Goal: Task Accomplishment & Management: Complete application form

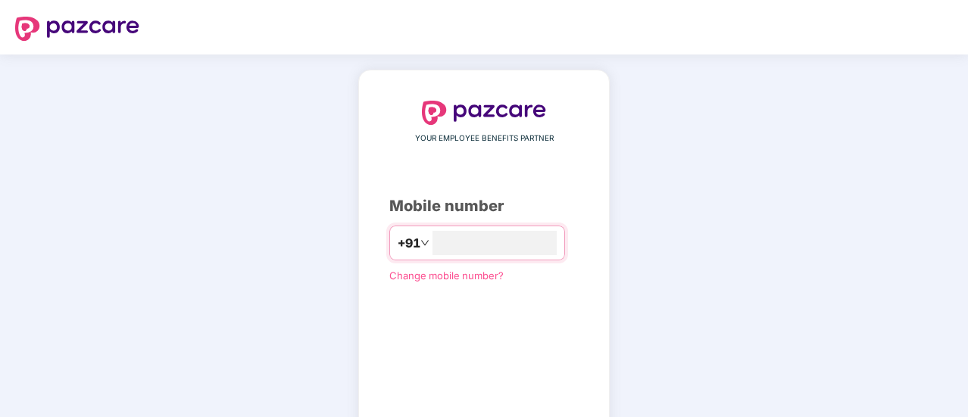
type input "**********"
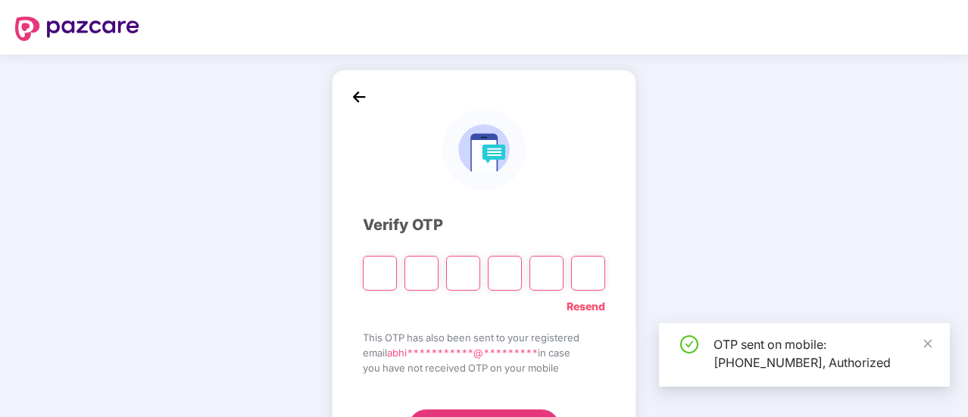
type input "*"
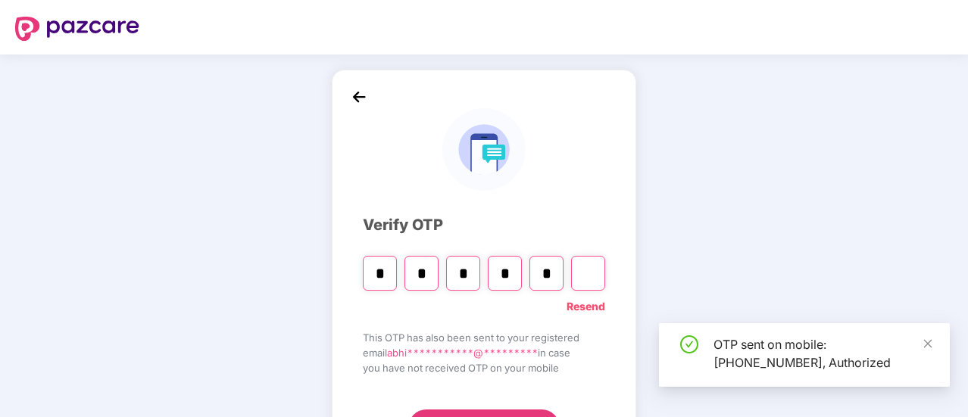
type input "*"
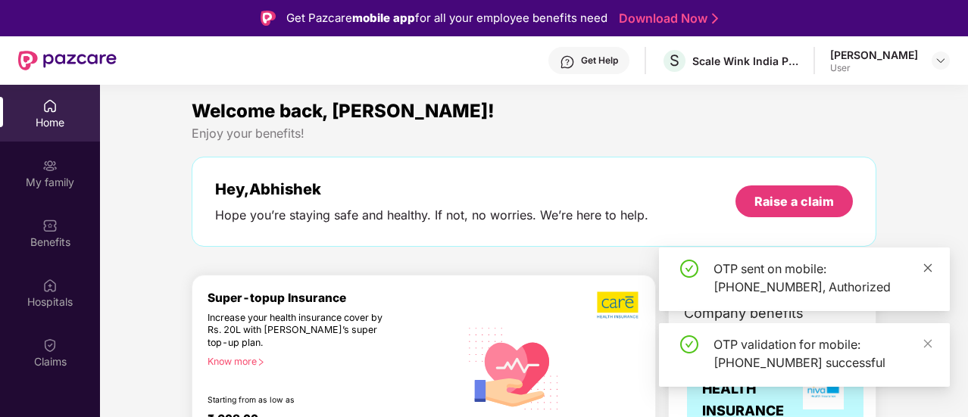
click at [933, 267] on icon "close" at bounding box center [928, 268] width 11 height 11
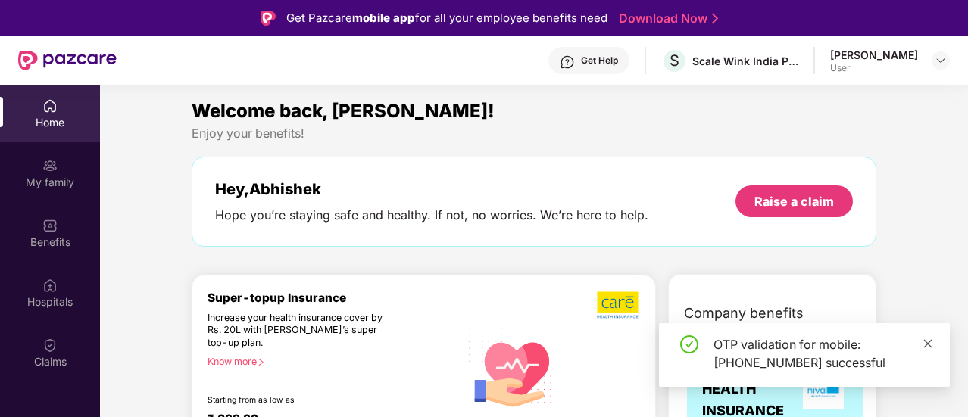
click at [926, 340] on icon "close" at bounding box center [928, 344] width 11 height 11
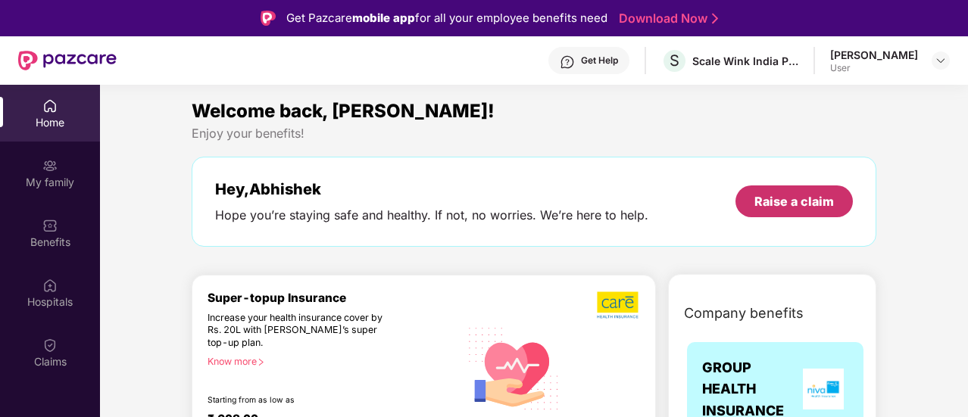
click at [776, 204] on div "Raise a claim" at bounding box center [795, 201] width 80 height 17
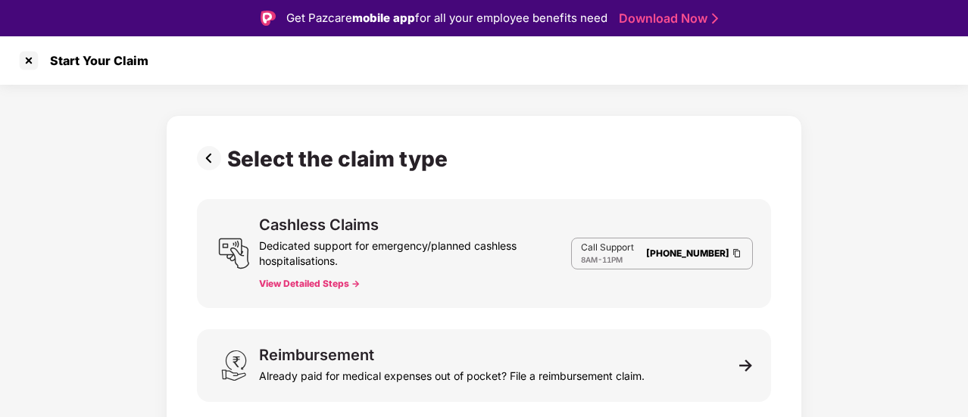
scroll to position [36, 0]
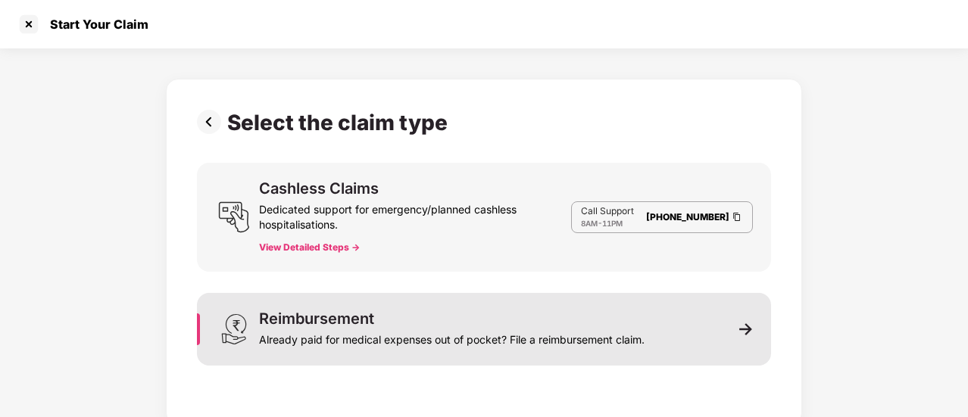
click at [739, 327] on img at bounding box center [746, 330] width 14 height 14
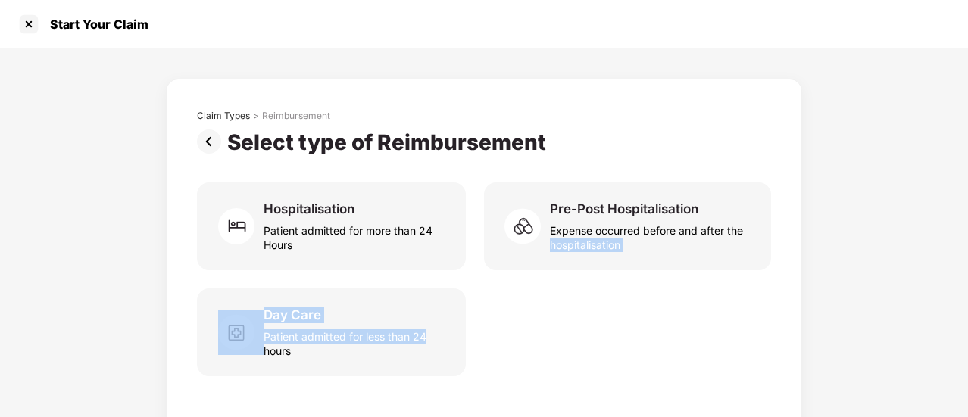
drag, startPoint x: 966, startPoint y: 235, endPoint x: 969, endPoint y: 301, distance: 66.0
click at [967, 301] on html "Get Pazcare mobile app for all your employee benefits need Download Now Start Y…" at bounding box center [484, 172] width 968 height 417
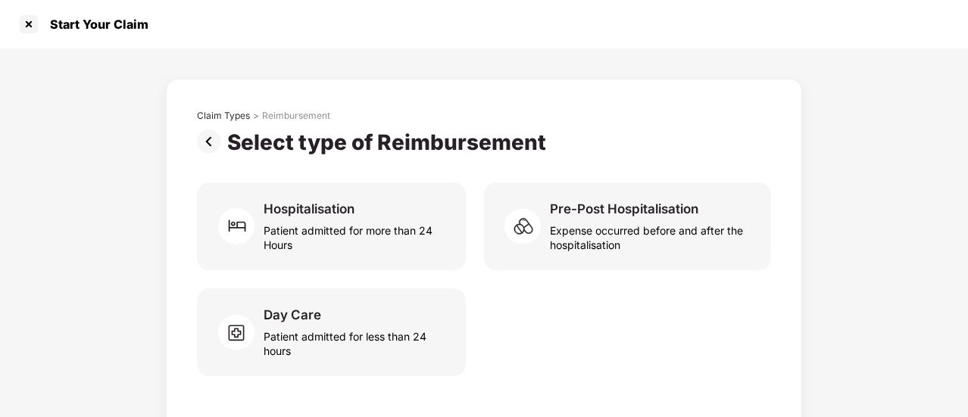
click at [667, 347] on div "Day Care Patient admitted for less than 24 hours" at bounding box center [484, 333] width 574 height 88
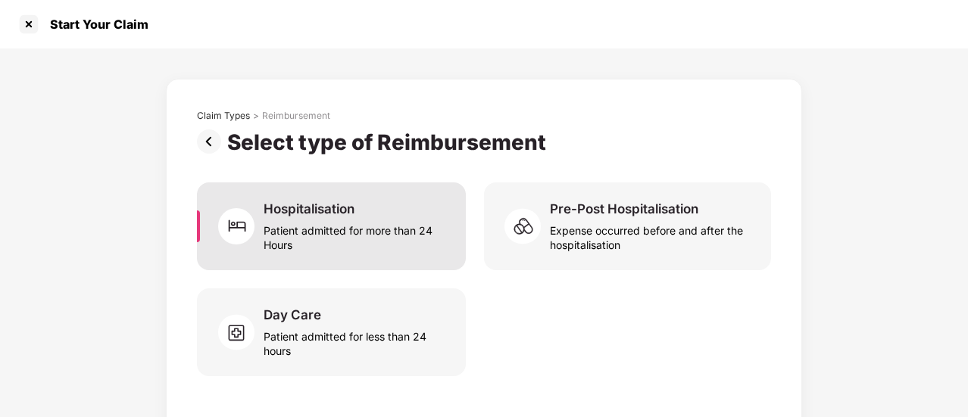
click at [295, 197] on div "Hospitalisation Patient admitted for more than 24 Hours" at bounding box center [331, 227] width 269 height 88
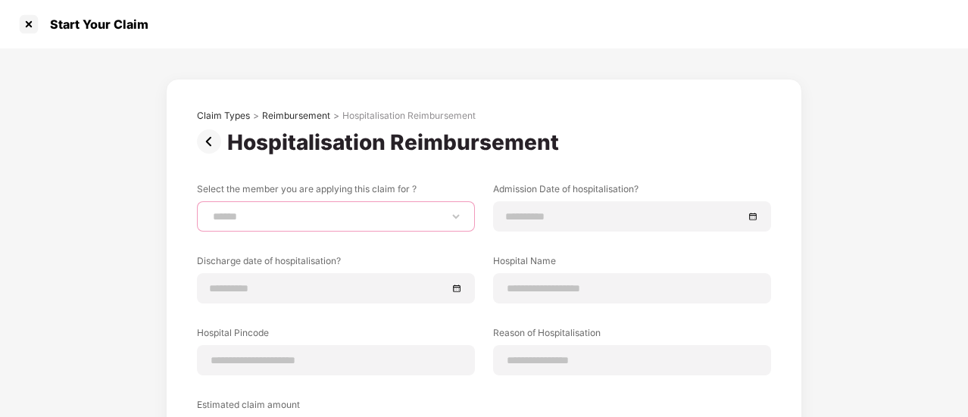
click at [312, 220] on select "**********" at bounding box center [336, 217] width 252 height 12
select select "**********"
click at [210, 211] on select "**********" at bounding box center [336, 217] width 252 height 12
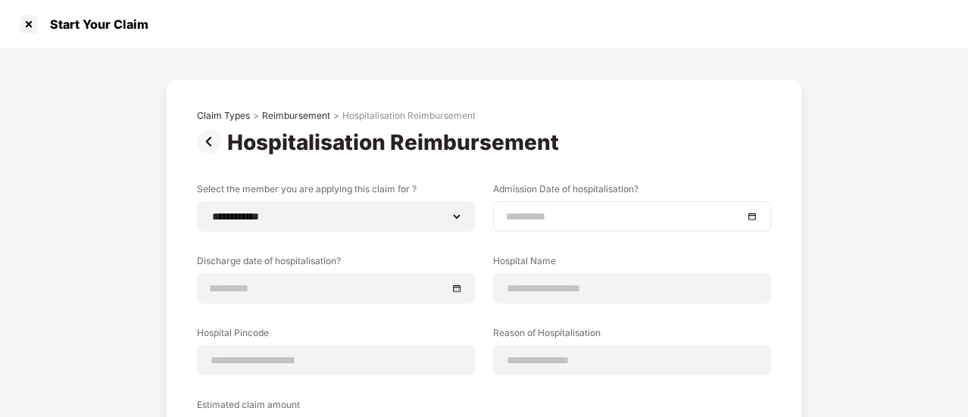
click at [569, 204] on div at bounding box center [632, 217] width 278 height 30
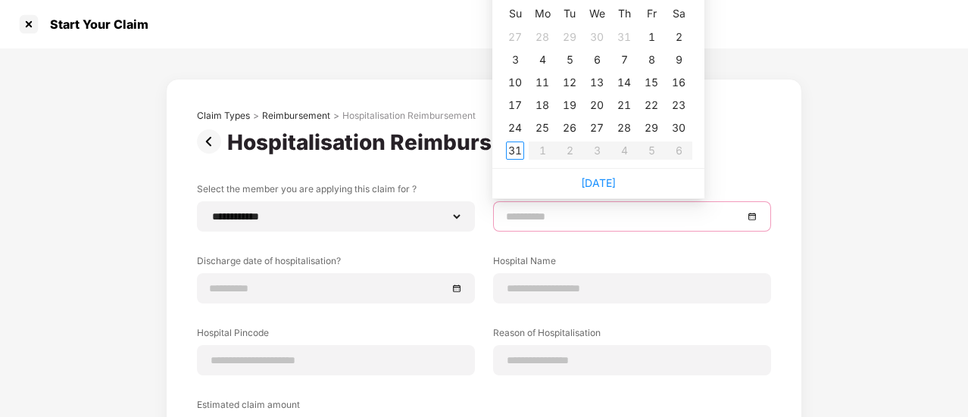
click at [569, 211] on input at bounding box center [624, 216] width 237 height 17
type input "**********"
click at [547, 81] on div "11" at bounding box center [542, 82] width 18 height 18
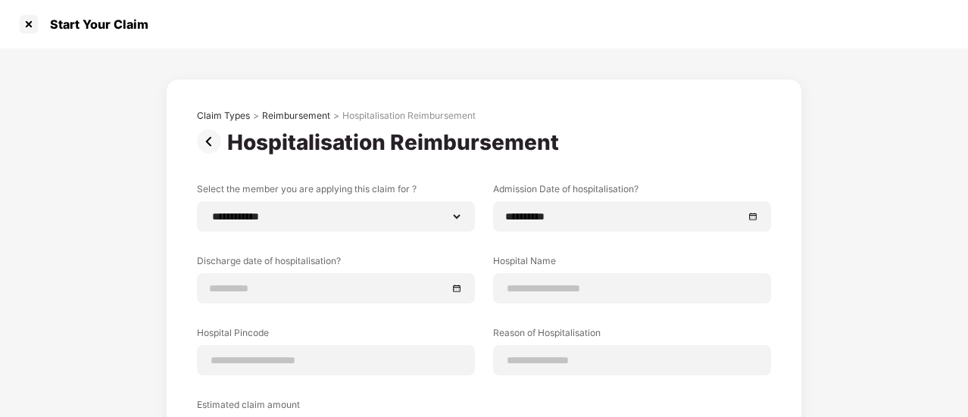
drag, startPoint x: 965, startPoint y: 161, endPoint x: 969, endPoint y: 172, distance: 11.3
click at [967, 172] on html "**********" at bounding box center [484, 172] width 968 height 417
drag, startPoint x: 966, startPoint y: 204, endPoint x: 969, endPoint y: 258, distance: 54.6
click at [967, 258] on html "**********" at bounding box center [484, 172] width 968 height 417
click at [887, 190] on div "**********" at bounding box center [484, 333] width 968 height 570
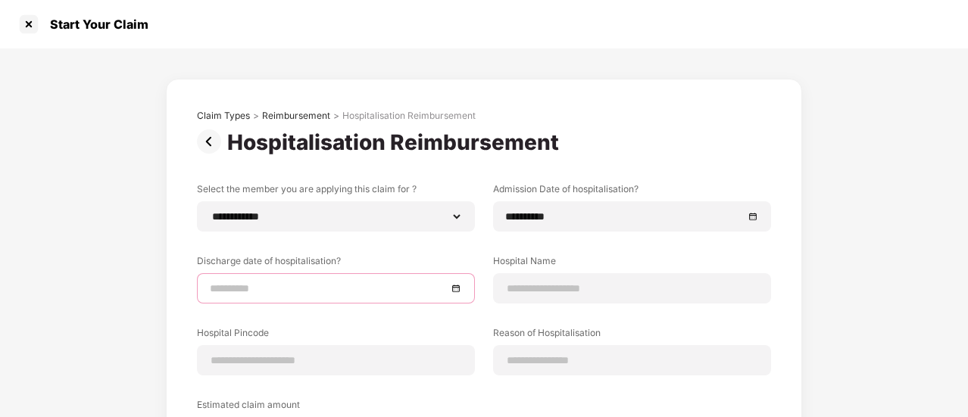
click at [377, 283] on input at bounding box center [328, 288] width 237 height 17
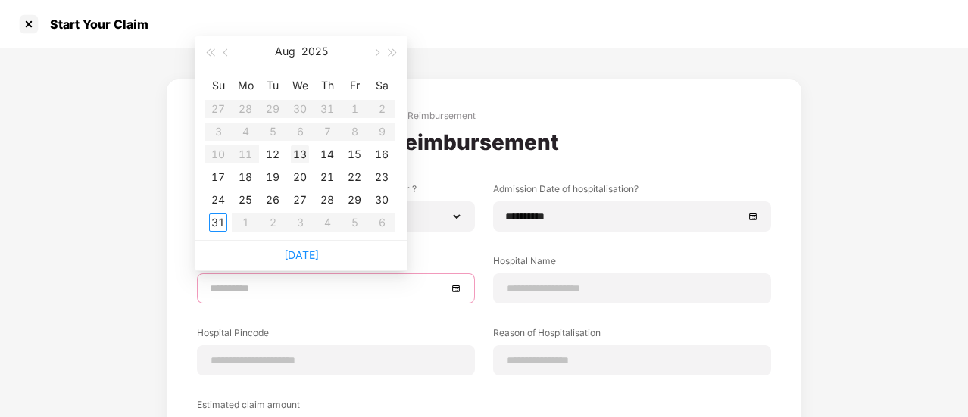
type input "**********"
click at [299, 152] on div "13" at bounding box center [300, 154] width 18 height 18
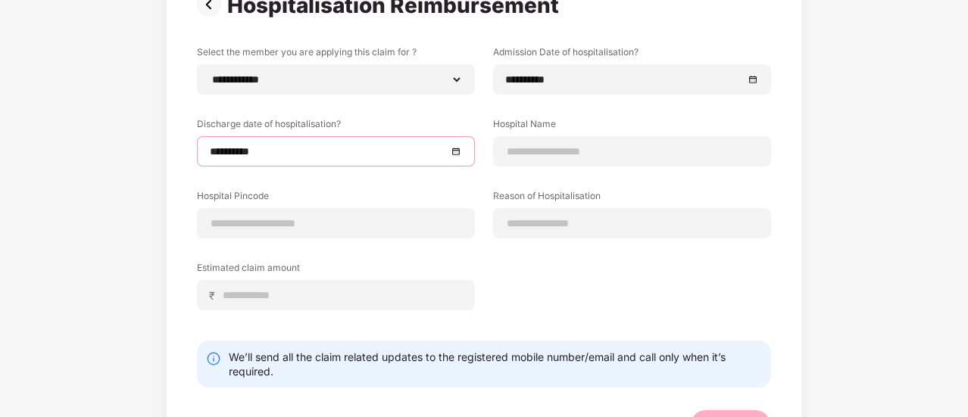
scroll to position [141, 0]
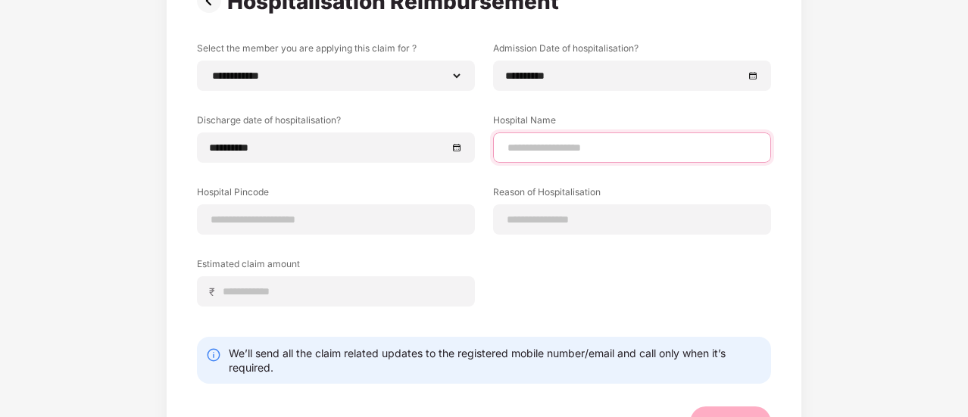
click at [561, 143] on input at bounding box center [632, 148] width 252 height 16
type input "**********"
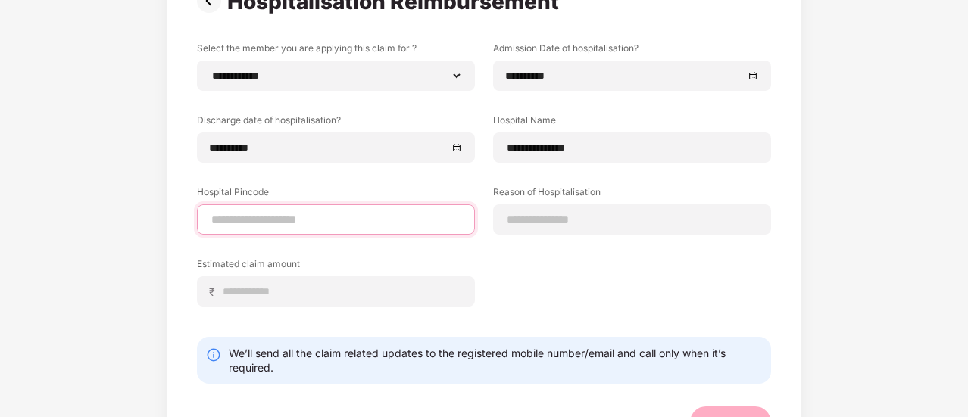
click at [358, 222] on input at bounding box center [336, 220] width 252 height 16
type input "******"
select select "*******"
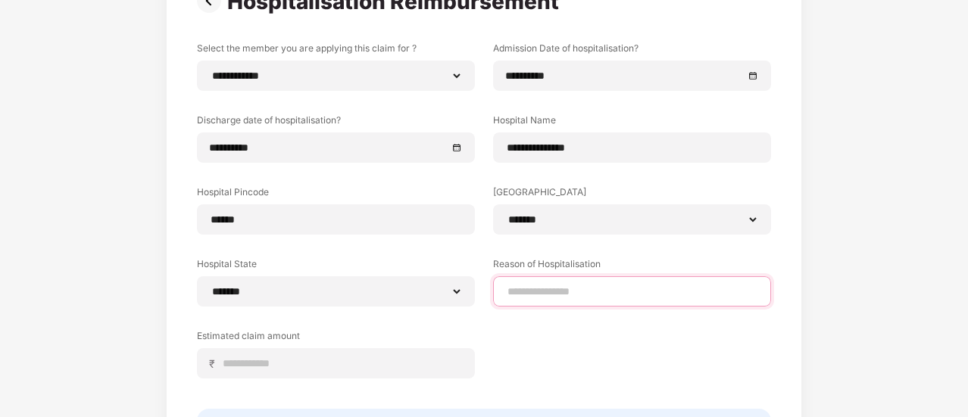
click at [559, 290] on input at bounding box center [632, 292] width 252 height 16
type input "**********"
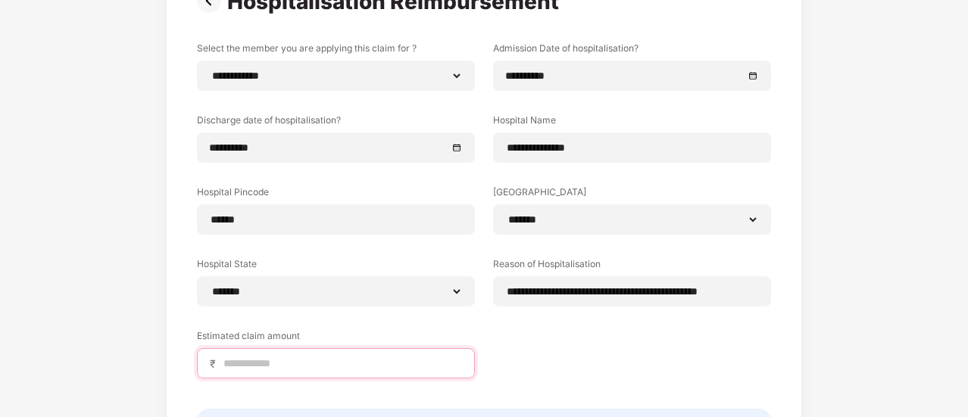
click at [275, 363] on input at bounding box center [342, 364] width 240 height 16
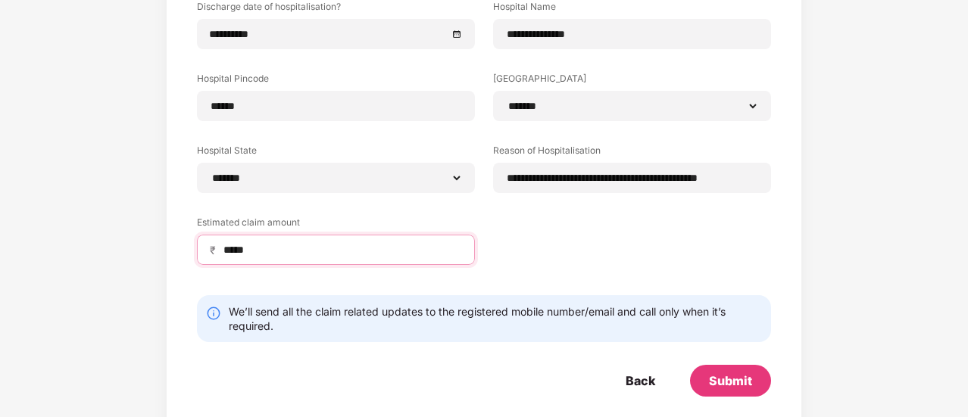
scroll to position [272, 0]
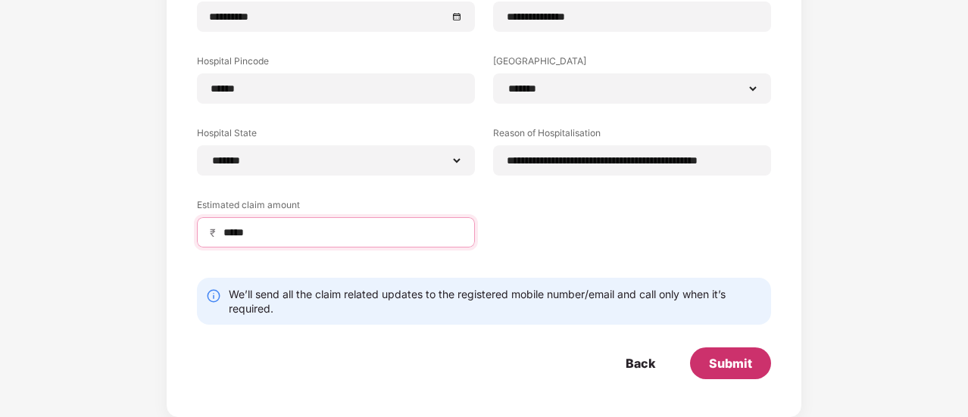
type input "*****"
click at [733, 358] on div "Submit" at bounding box center [730, 363] width 43 height 17
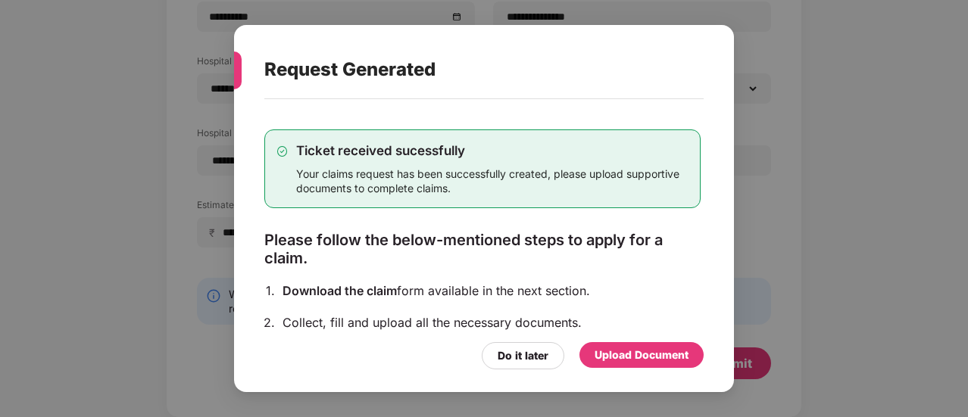
click at [626, 351] on div "Upload Document" at bounding box center [642, 355] width 94 height 17
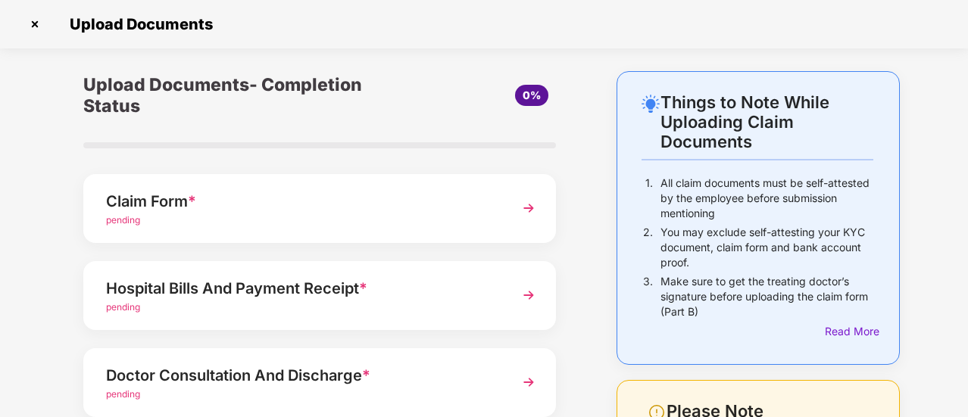
click at [159, 199] on div "Claim Form *" at bounding box center [302, 201] width 392 height 24
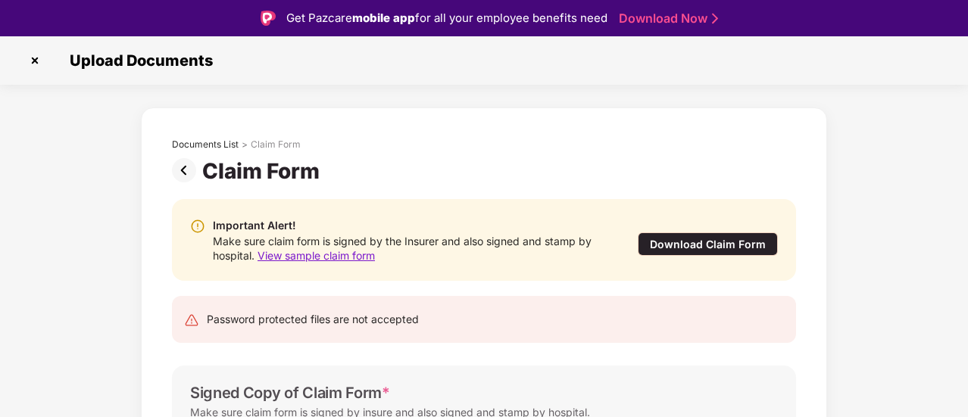
scroll to position [36, 0]
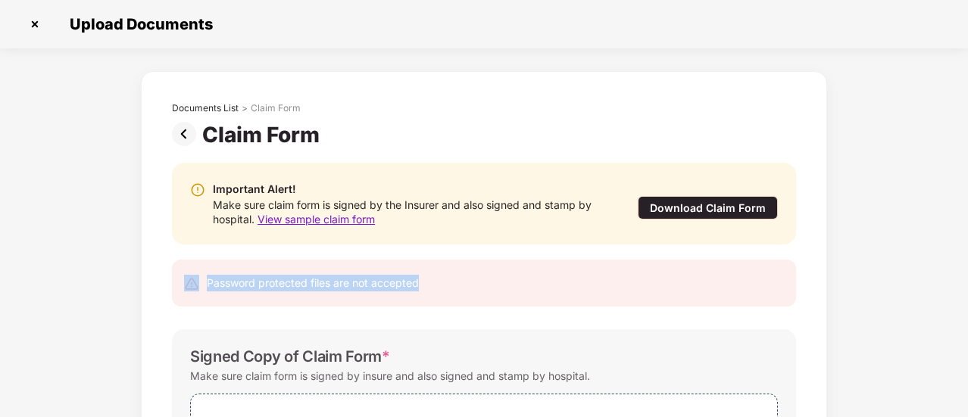
drag, startPoint x: 965, startPoint y: 225, endPoint x: 966, endPoint y: 298, distance: 72.7
click at [966, 298] on div "Documents List > Claim Form Claim Form Important Alert! Make sure claim form is…" at bounding box center [484, 335] width 968 height 529
click at [908, 269] on div "Documents List > Claim Form Claim Form Important Alert! Make sure claim form is…" at bounding box center [484, 335] width 968 height 529
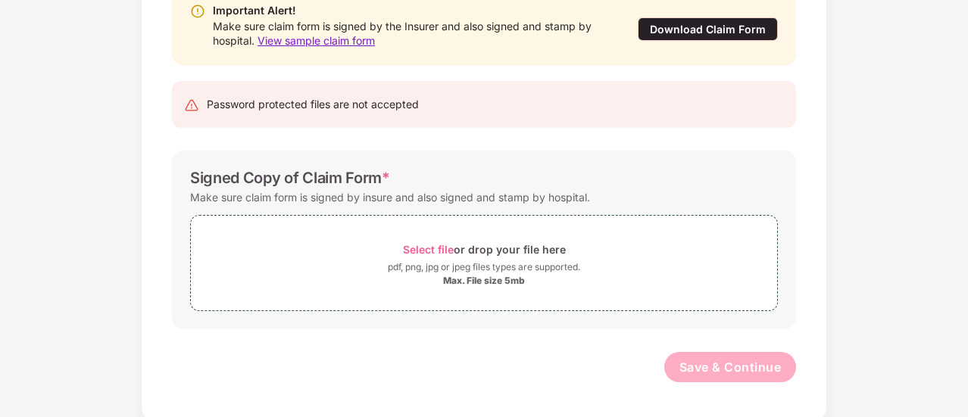
scroll to position [181, 0]
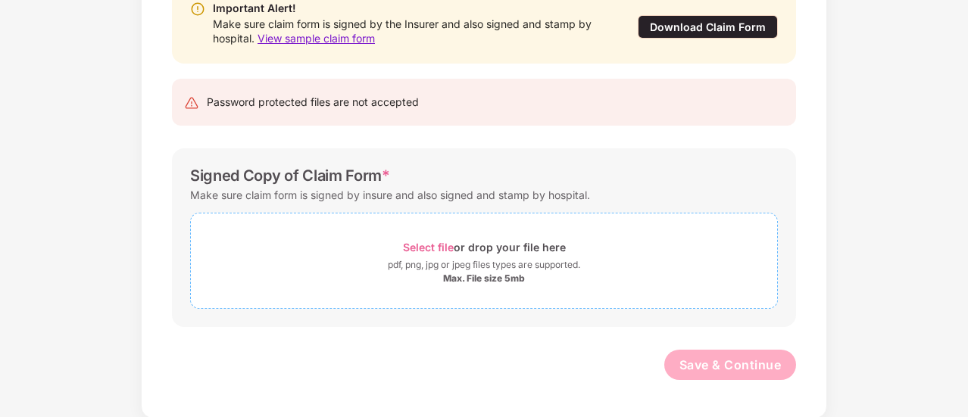
click at [435, 245] on span "Select file" at bounding box center [428, 247] width 51 height 13
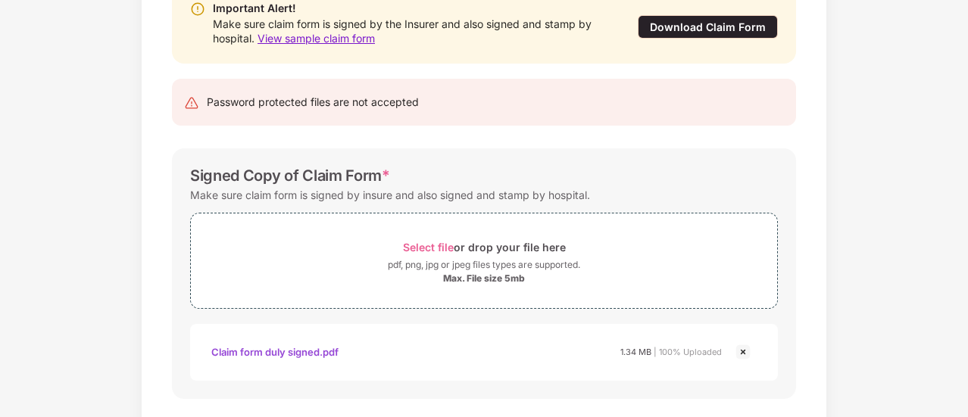
click at [902, 270] on div "Documents List > Claim Form Claim Form Important Alert! Make sure claim form is…" at bounding box center [484, 190] width 968 height 601
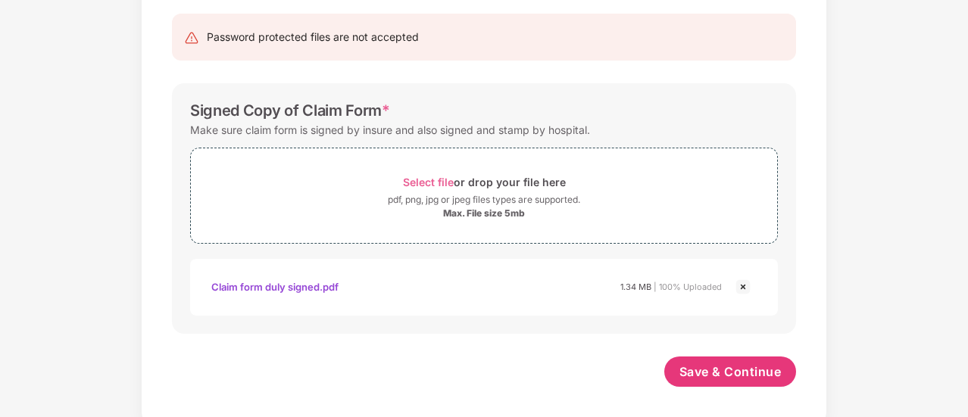
scroll to position [253, 0]
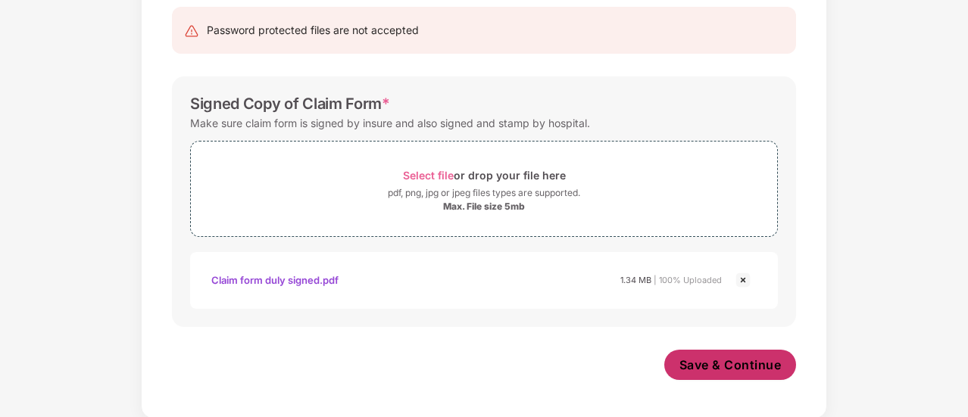
click at [733, 362] on span "Save & Continue" at bounding box center [731, 365] width 102 height 17
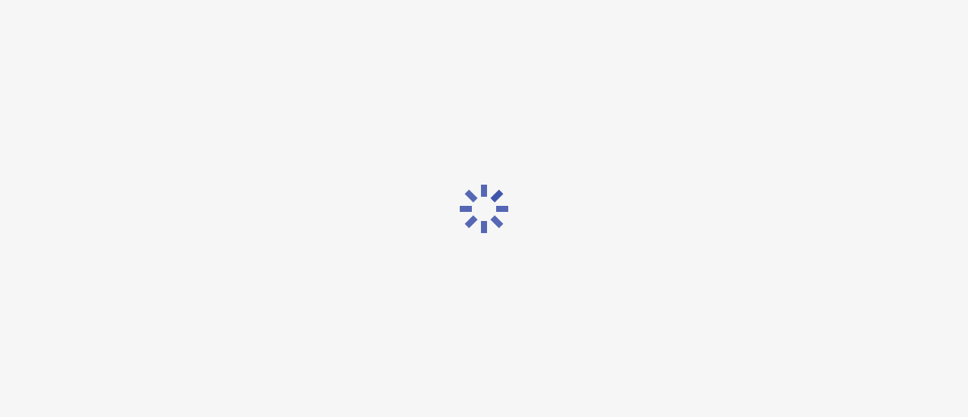
scroll to position [0, 0]
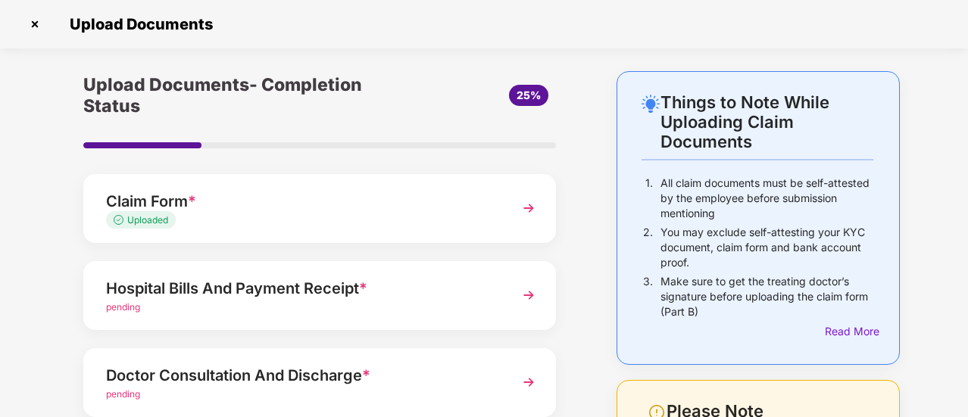
click at [226, 286] on div "Hospital Bills And Payment Receipt *" at bounding box center [302, 289] width 392 height 24
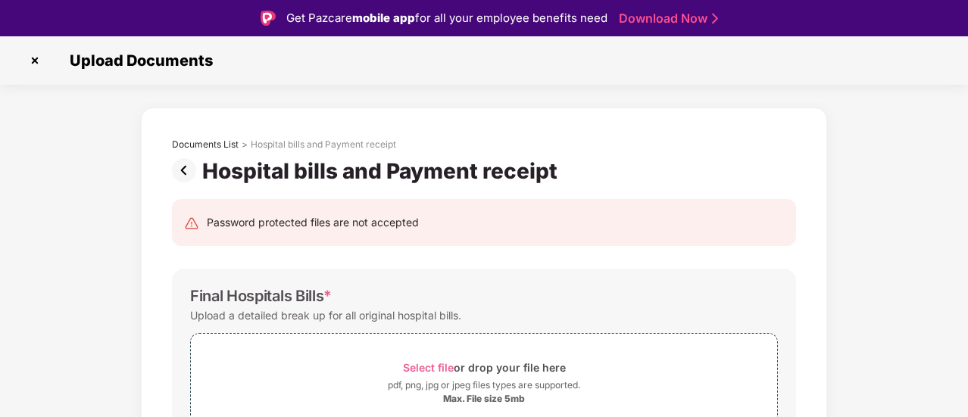
scroll to position [36, 0]
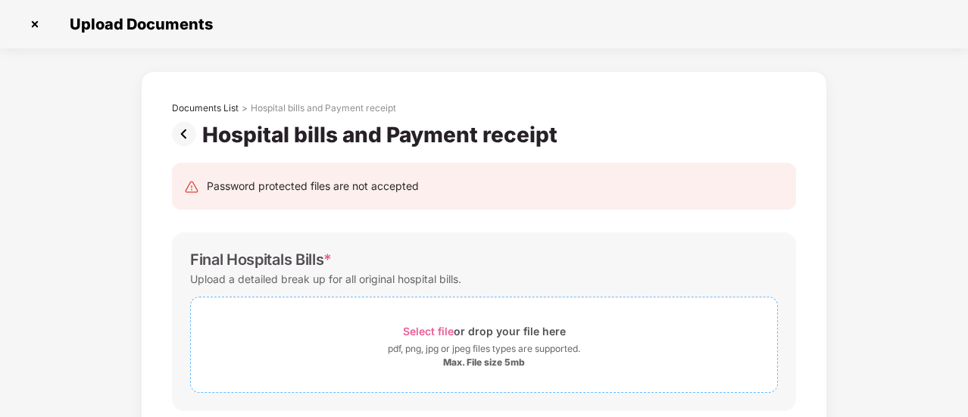
click at [424, 334] on span "Select file" at bounding box center [428, 331] width 51 height 13
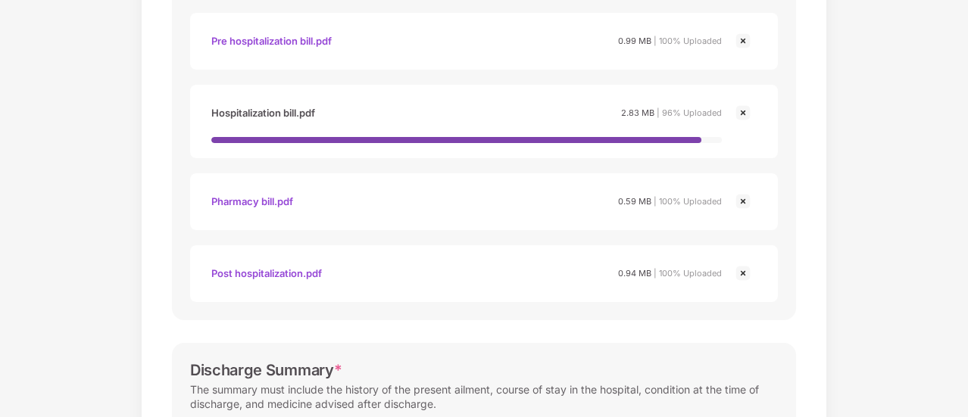
scroll to position [398, 0]
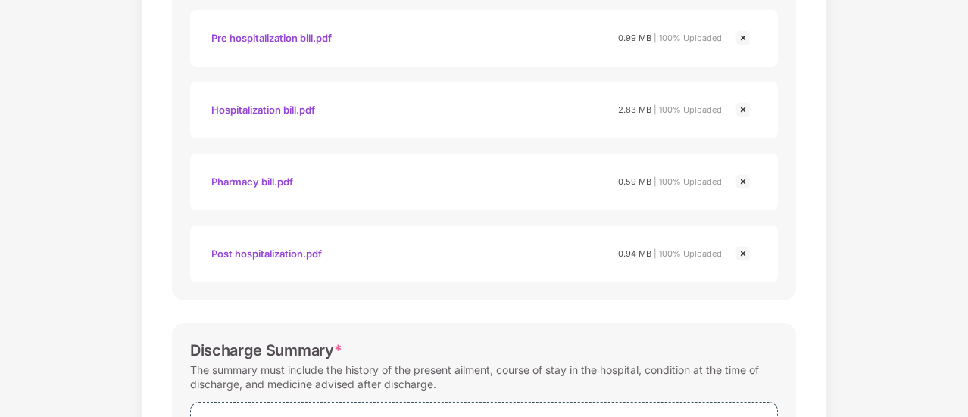
click at [933, 277] on div "Documents List > Hospital bills and Payment receipt Hospital bills and Payment …" at bounding box center [484, 241] width 968 height 1137
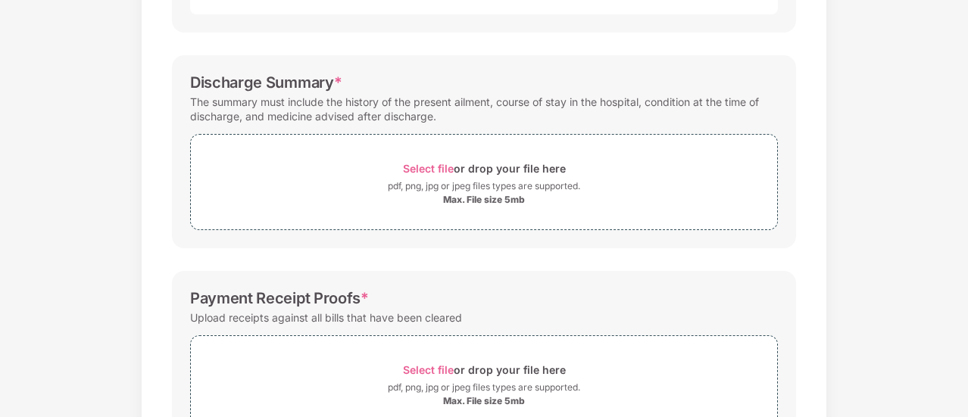
scroll to position [637, 0]
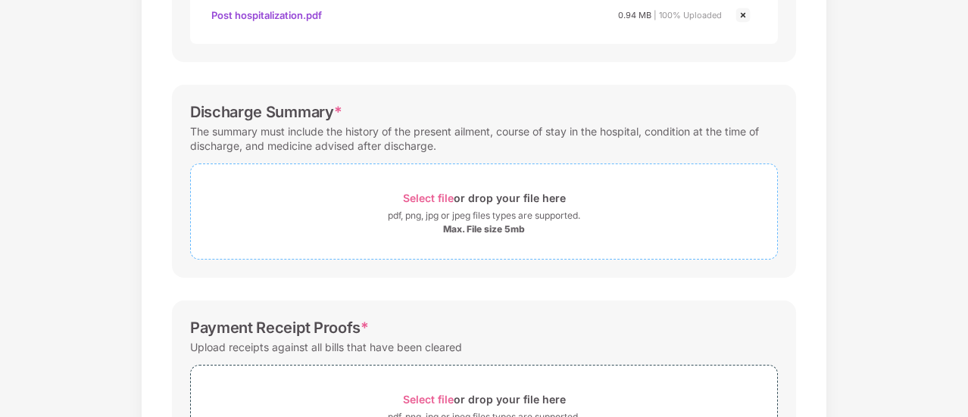
click at [430, 192] on span "Select file" at bounding box center [428, 198] width 51 height 13
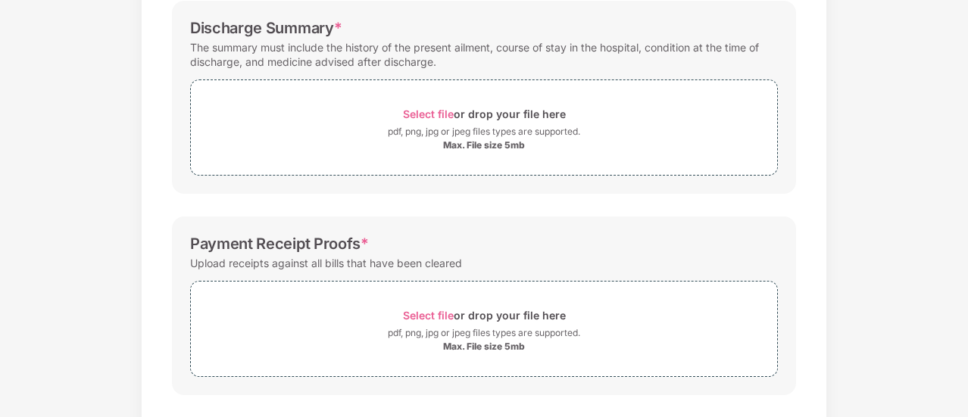
scroll to position [718, 0]
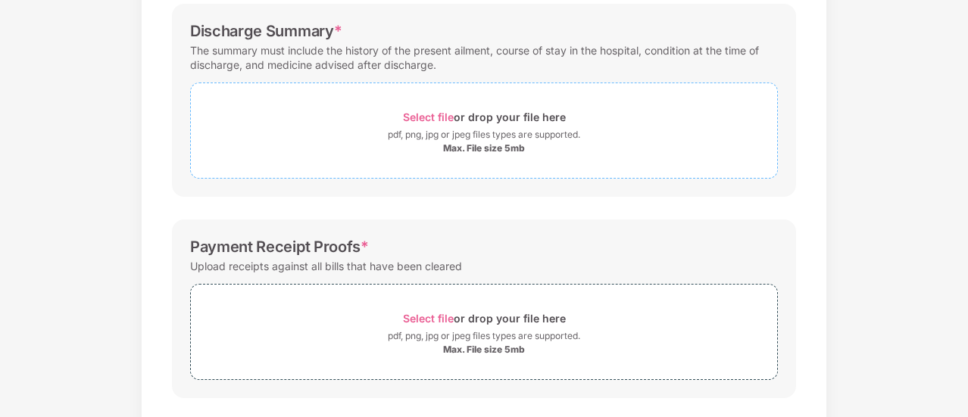
click at [427, 112] on span "Select file" at bounding box center [428, 117] width 51 height 13
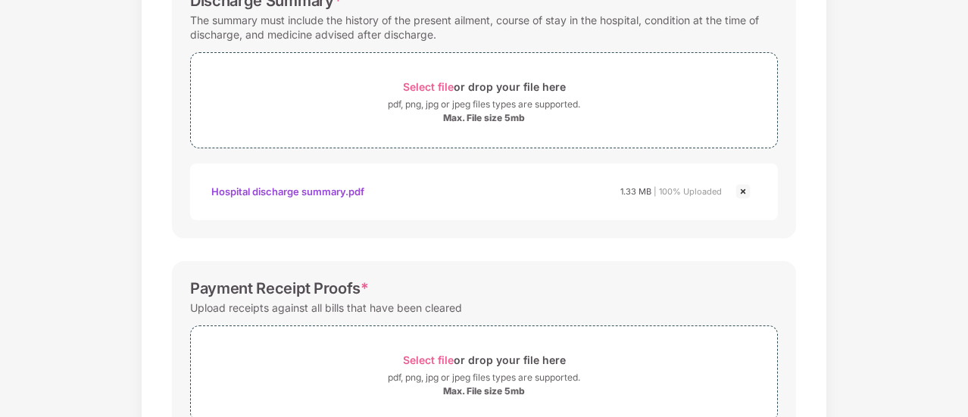
scroll to position [861, 0]
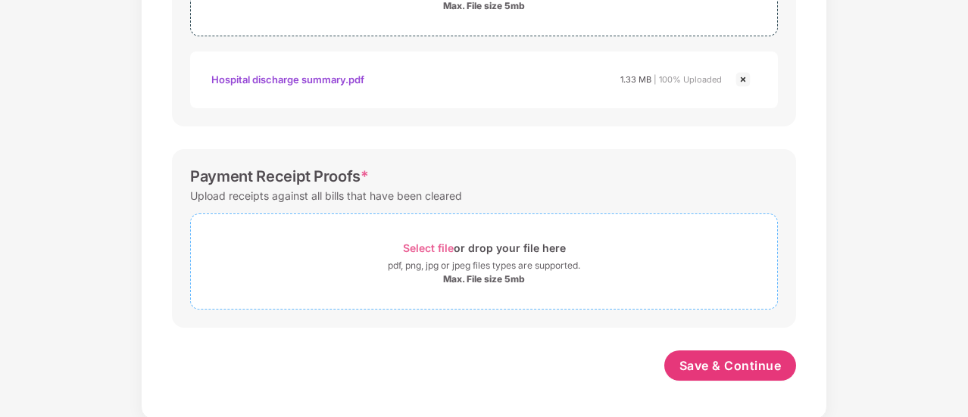
click at [430, 243] on span "Select file" at bounding box center [428, 248] width 51 height 13
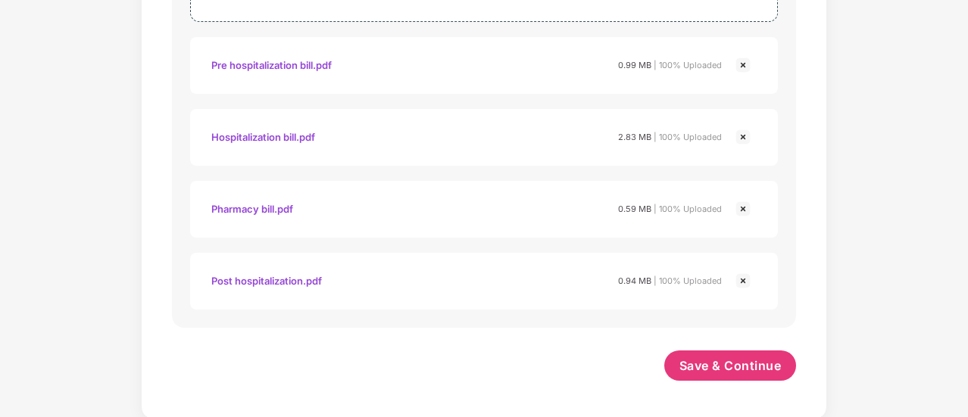
scroll to position [1148, 0]
click at [712, 366] on span "Save & Continue" at bounding box center [731, 366] width 102 height 17
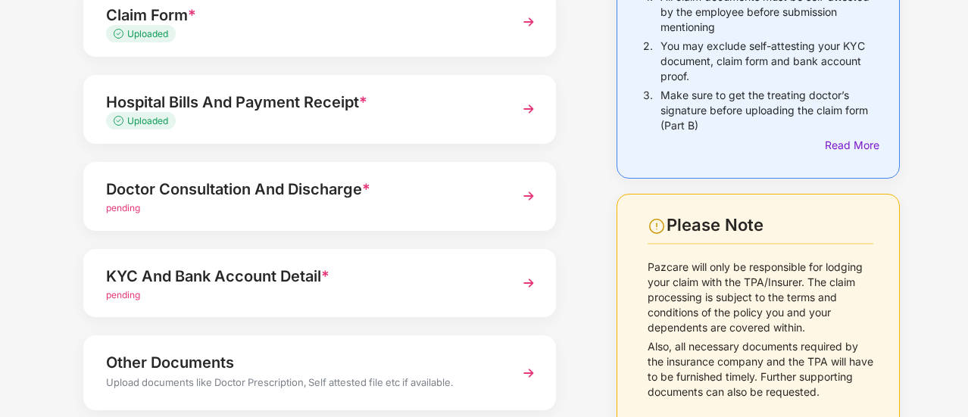
scroll to position [195, 0]
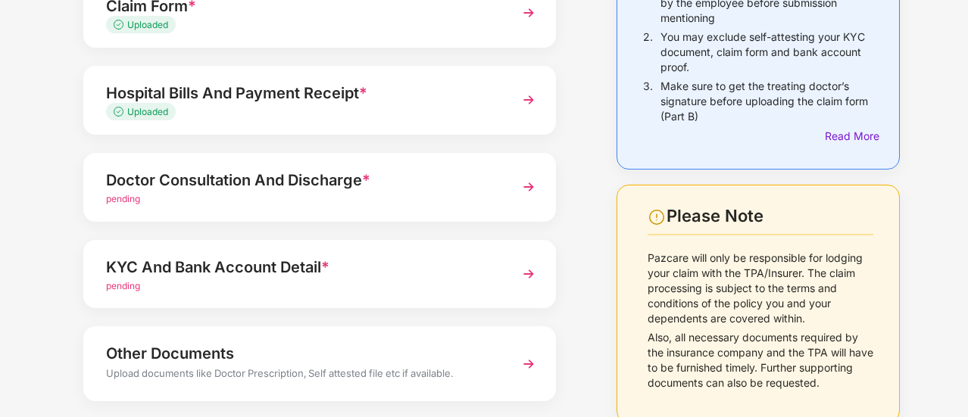
click at [128, 197] on span "pending" at bounding box center [123, 198] width 34 height 11
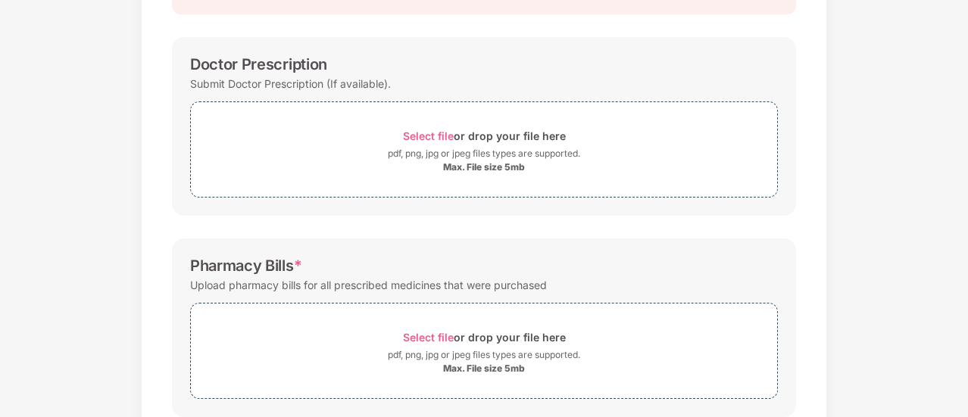
scroll to position [0, 0]
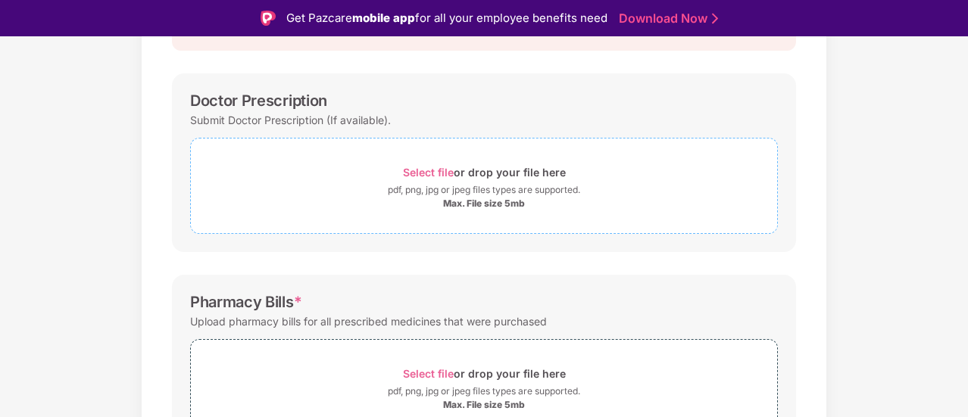
click at [432, 172] on span "Select file" at bounding box center [428, 172] width 51 height 13
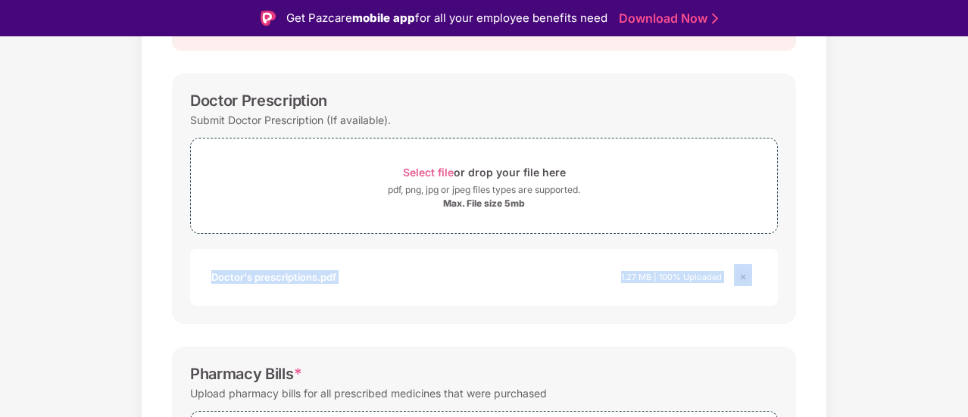
drag, startPoint x: 966, startPoint y: 171, endPoint x: 969, endPoint y: 233, distance: 61.4
click at [967, 233] on html "Get Pazcare mobile app for all your employee benefits need Download Now Upload …" at bounding box center [484, 208] width 968 height 417
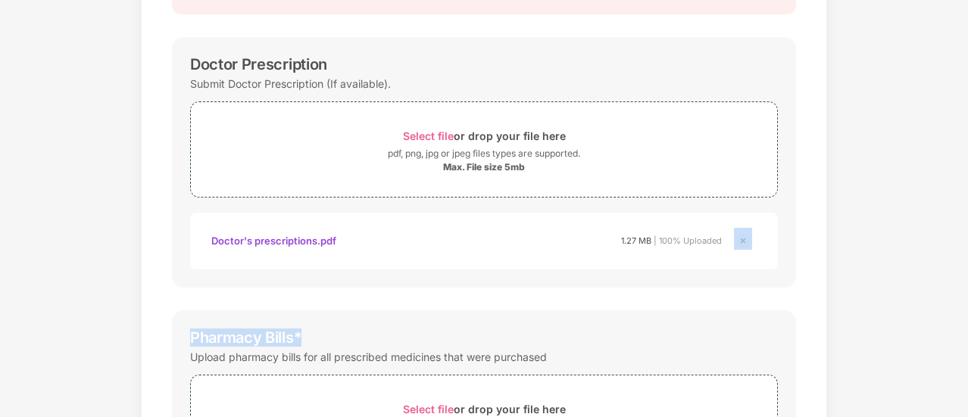
drag, startPoint x: 966, startPoint y: 248, endPoint x: 968, endPoint y: 322, distance: 74.3
click at [967, 322] on html "Get Pazcare mobile app for all your employee benefits need Download Now Upload …" at bounding box center [484, 172] width 968 height 417
click at [917, 258] on div "Documents List > Doctor consultation and discharge summary Doctor consultation …" at bounding box center [484, 336] width 968 height 921
click at [885, 273] on div "Documents List > Doctor consultation and discharge summary Doctor consultation …" at bounding box center [484, 336] width 968 height 921
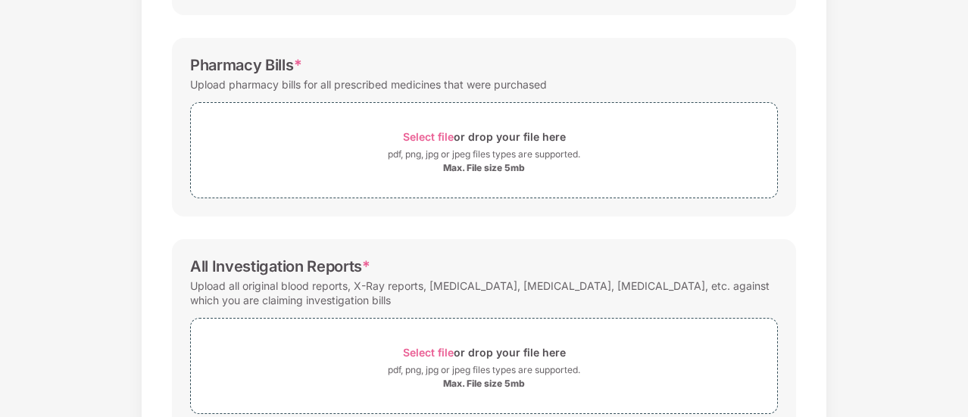
scroll to position [438, 0]
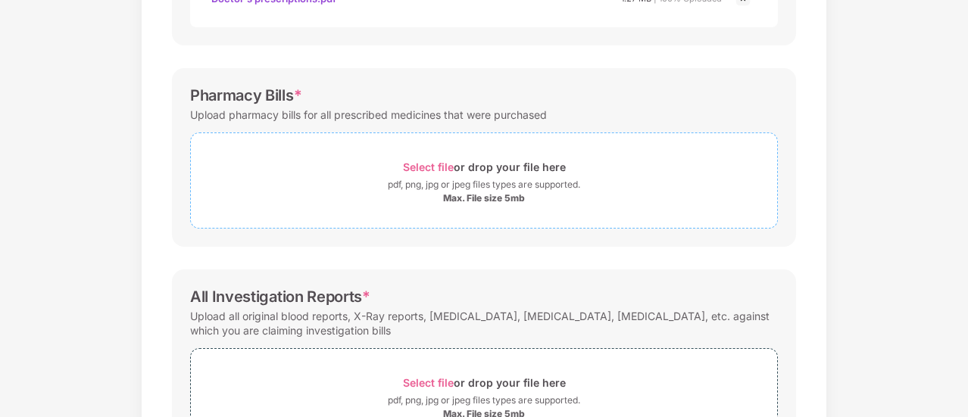
click at [425, 166] on span "Select file" at bounding box center [428, 167] width 51 height 13
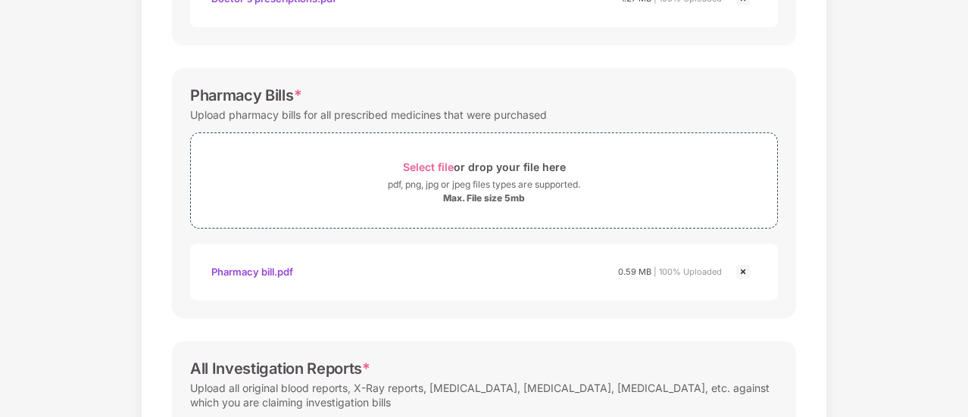
click at [917, 268] on div "Documents List > Doctor consultation and discharge summary Doctor consultation …" at bounding box center [484, 129] width 968 height 993
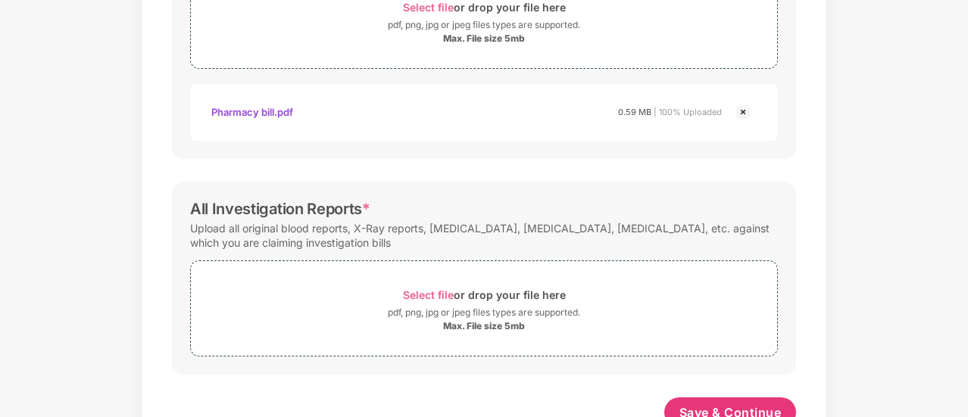
scroll to position [645, 0]
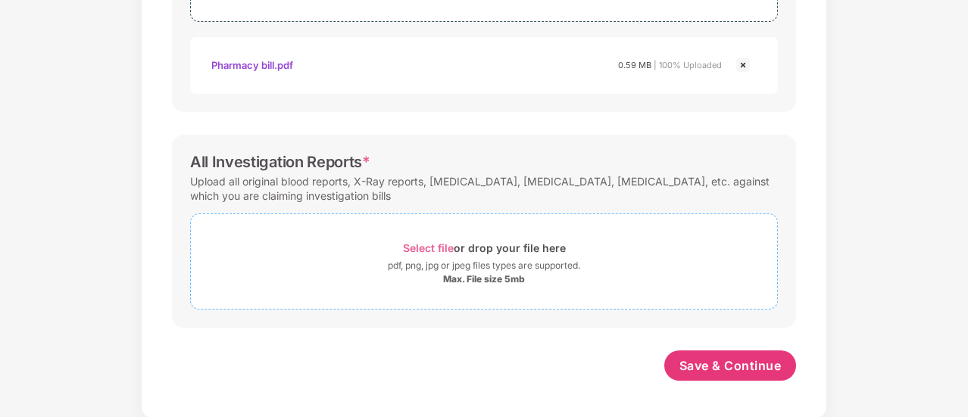
click at [438, 248] on span "Select file" at bounding box center [428, 248] width 51 height 13
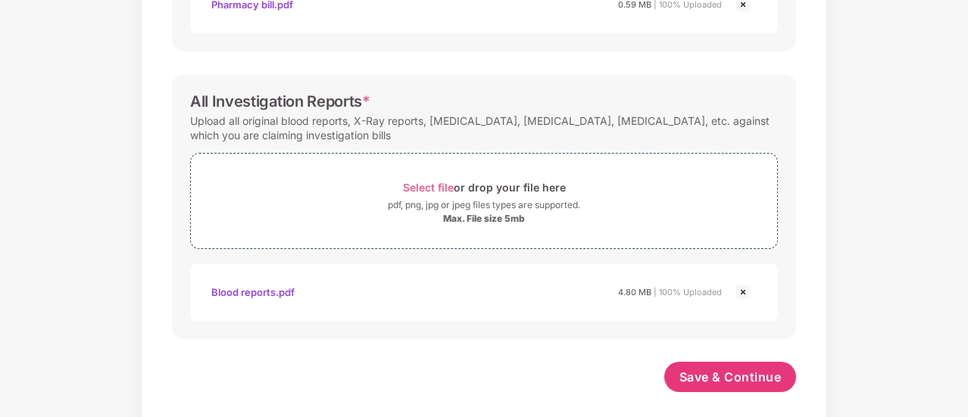
scroll to position [717, 0]
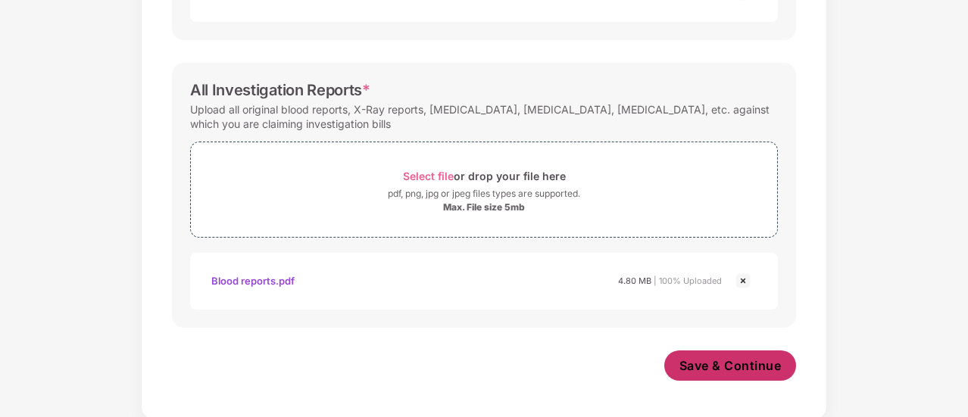
click at [732, 364] on span "Save & Continue" at bounding box center [731, 366] width 102 height 17
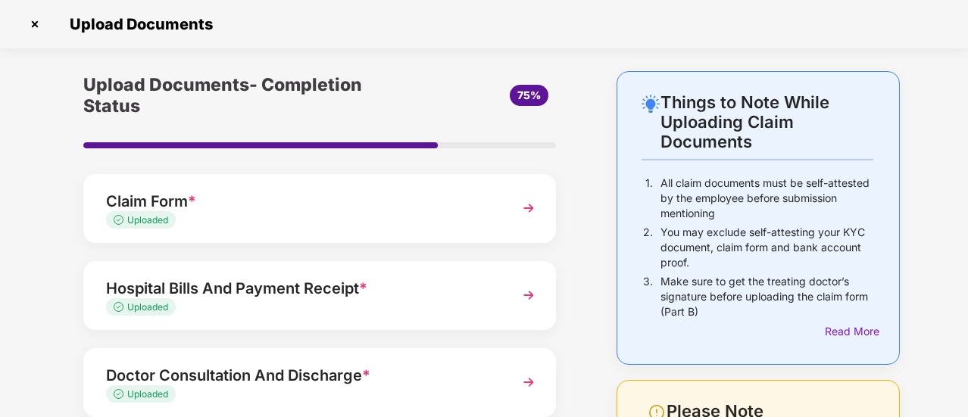
click at [572, 223] on div "Upload Documents- Completion Status 75% Claim Form * Uploaded Hospital Bills An…" at bounding box center [319, 381] width 548 height 620
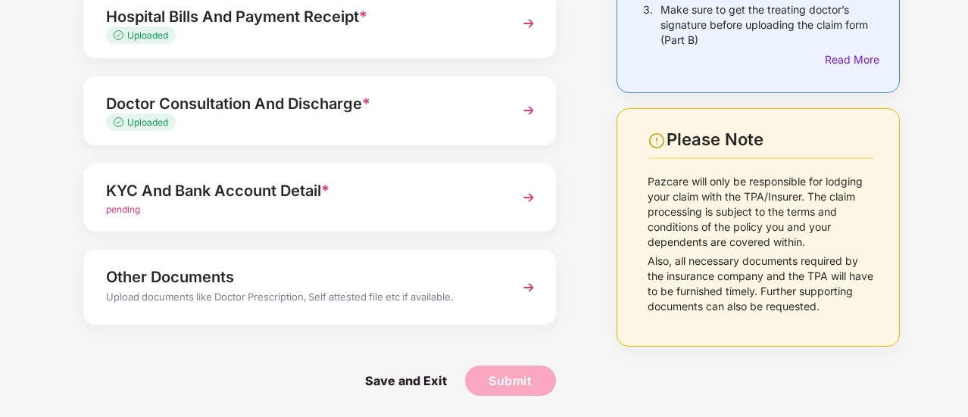
scroll to position [273, 0]
click at [209, 189] on div "KYC And Bank Account Detail *" at bounding box center [302, 190] width 392 height 24
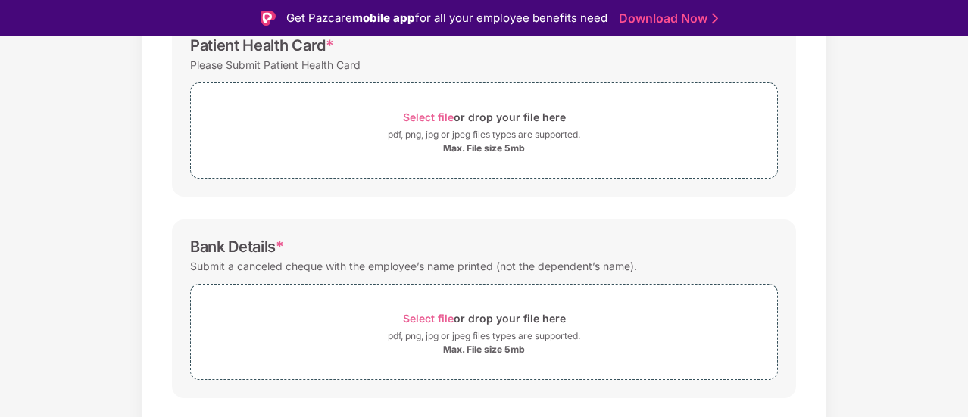
scroll to position [459, 0]
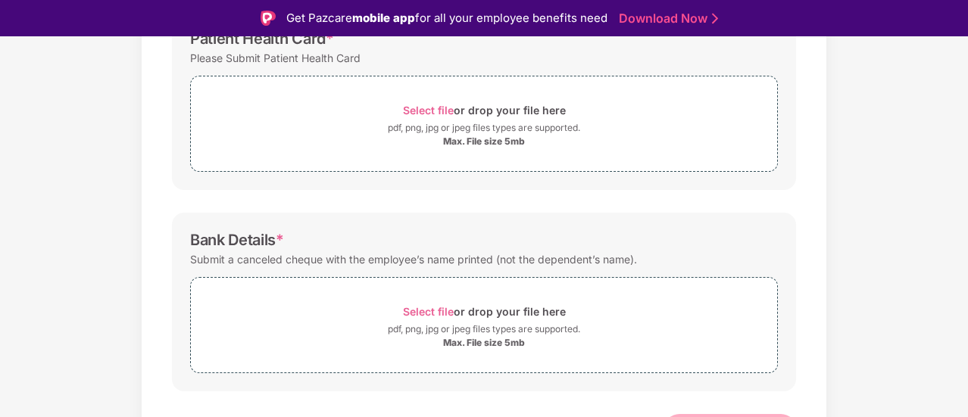
click at [967, 305] on html "Get Pazcare mobile app for all your employee benefits need Download Now Upload …" at bounding box center [484, 208] width 968 height 417
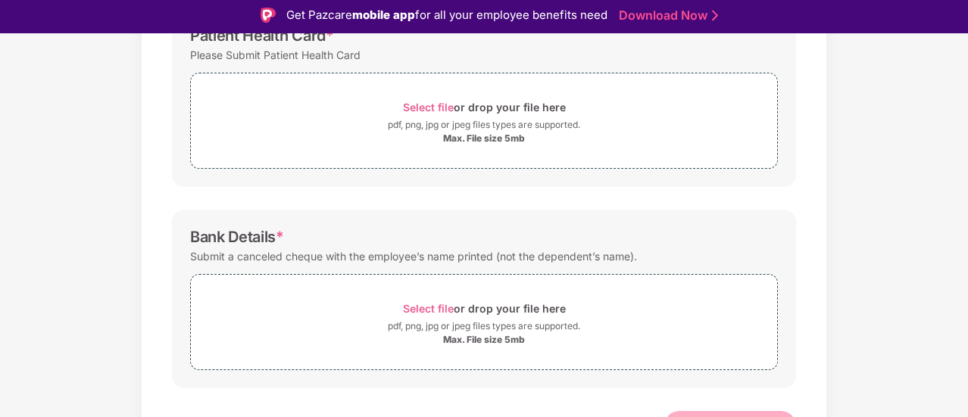
scroll to position [0, 0]
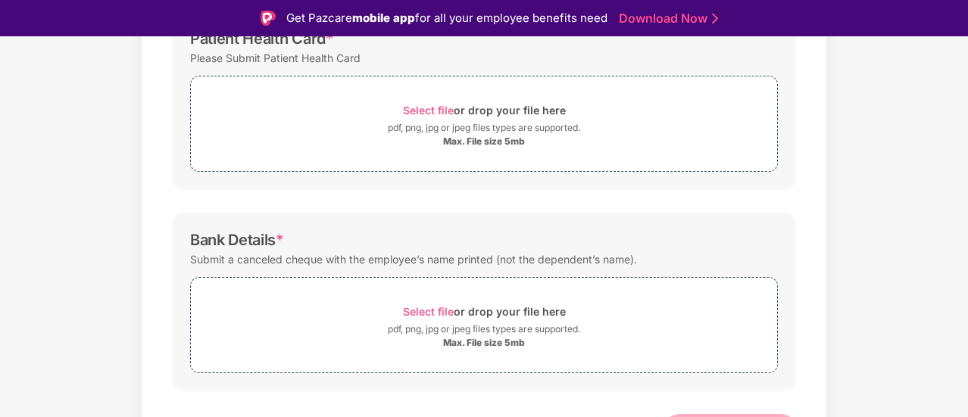
drag, startPoint x: 966, startPoint y: 280, endPoint x: 963, endPoint y: 308, distance: 28.9
click at [963, 308] on div "Documents List > KYC and Bank Account Detail KYC and Bank Account Detail Passwo…" at bounding box center [484, 65] width 968 height 835
click at [917, 230] on div "Documents List > KYC and Bank Account Detail KYC and Bank Account Detail Passwo…" at bounding box center [484, 65] width 968 height 835
click at [277, 240] on span "*" at bounding box center [280, 240] width 8 height 18
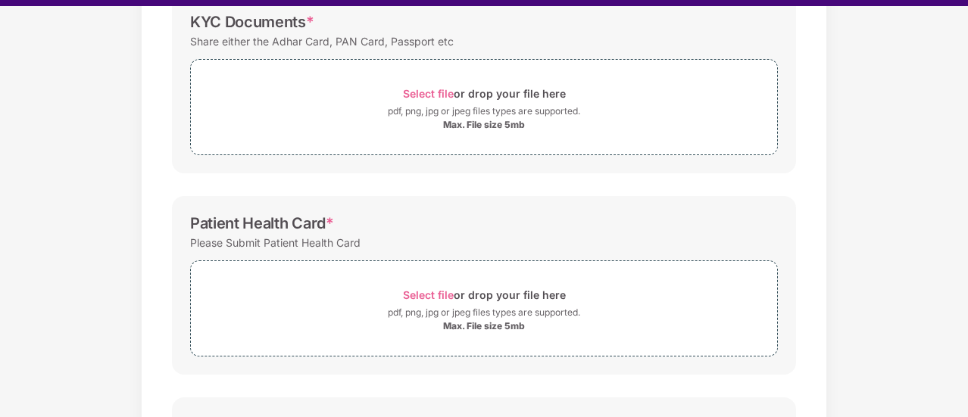
scroll to position [214, 0]
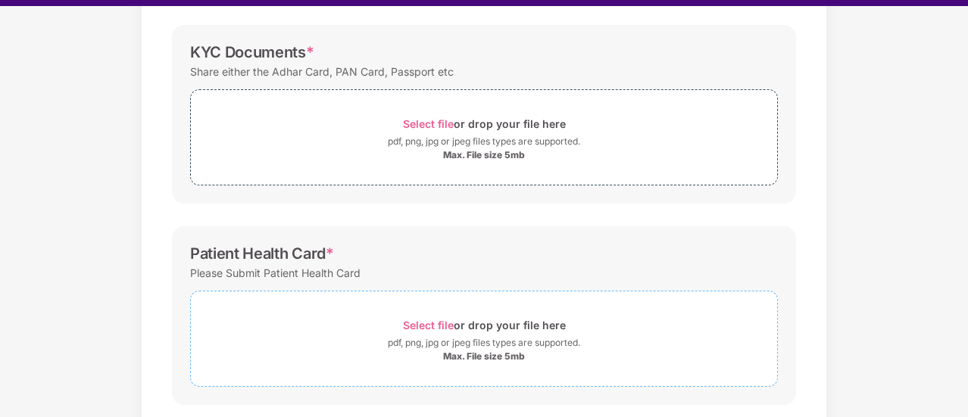
click at [436, 325] on span "Select file" at bounding box center [428, 325] width 51 height 13
click at [427, 323] on span "Select file" at bounding box center [428, 325] width 51 height 13
drag, startPoint x: 964, startPoint y: 150, endPoint x: 967, endPoint y: 227, distance: 76.6
click at [967, 227] on div "Upload Documents Documents List > KYC and Bank Account Detail KYC and Bank Acco…" at bounding box center [484, 214] width 968 height 417
click at [851, 252] on div "Documents List > KYC and Bank Account Detail KYC and Bank Account Detail Passwo…" at bounding box center [484, 317] width 968 height 907
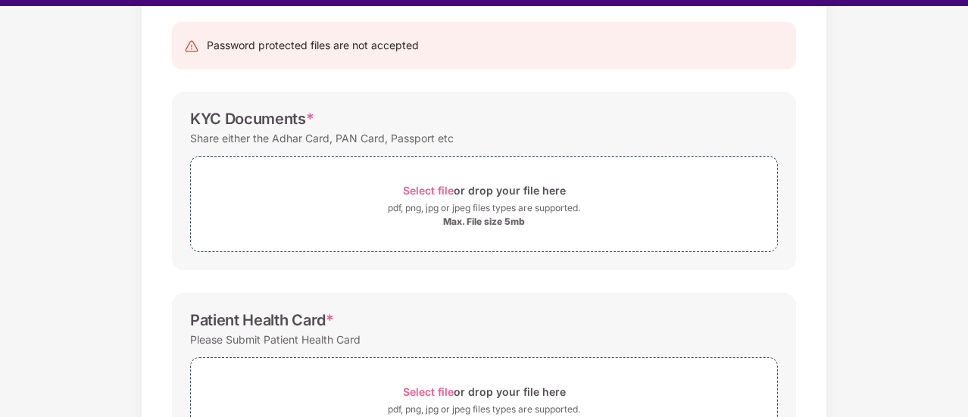
scroll to position [157, 0]
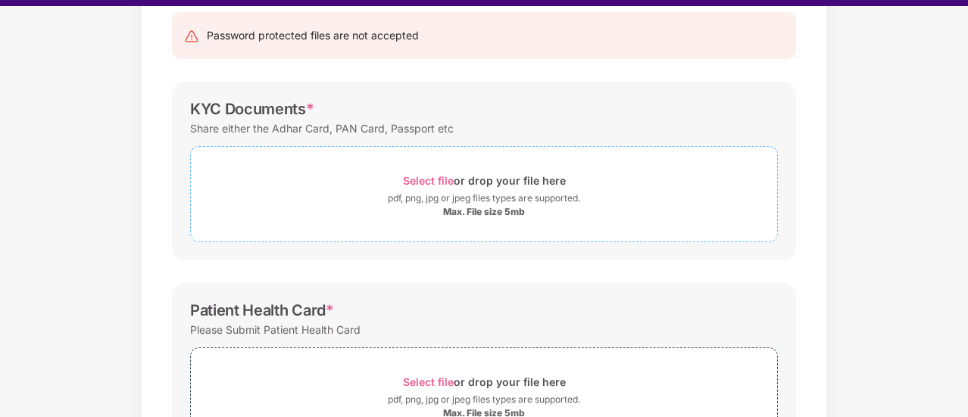
click at [419, 170] on div "Select file or drop your file here" at bounding box center [484, 180] width 163 height 20
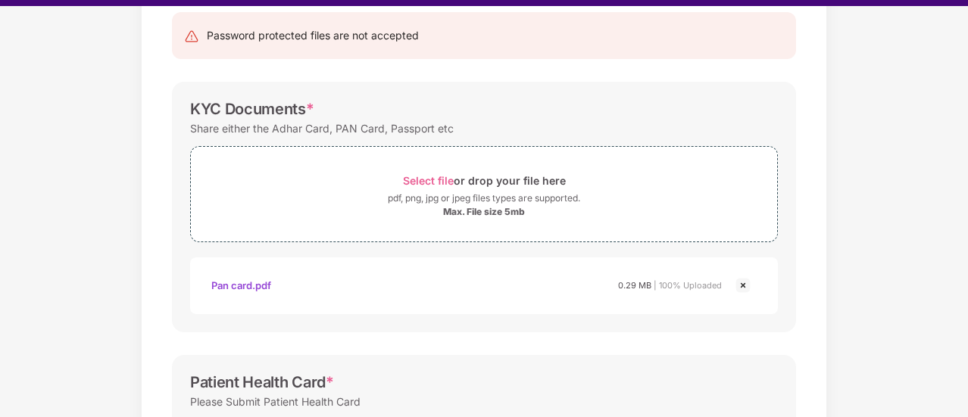
scroll to position [36, 0]
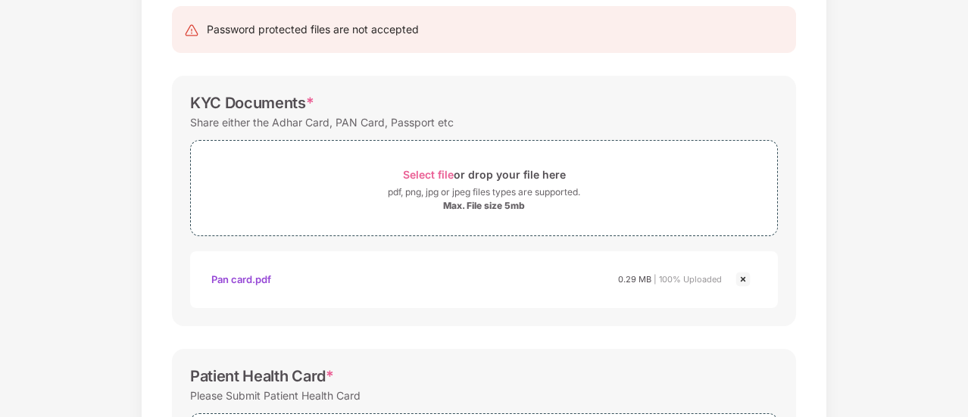
click at [914, 264] on div "Documents List > KYC and Bank Account Detail KYC and Bank Account Detail Passwo…" at bounding box center [484, 403] width 968 height 979
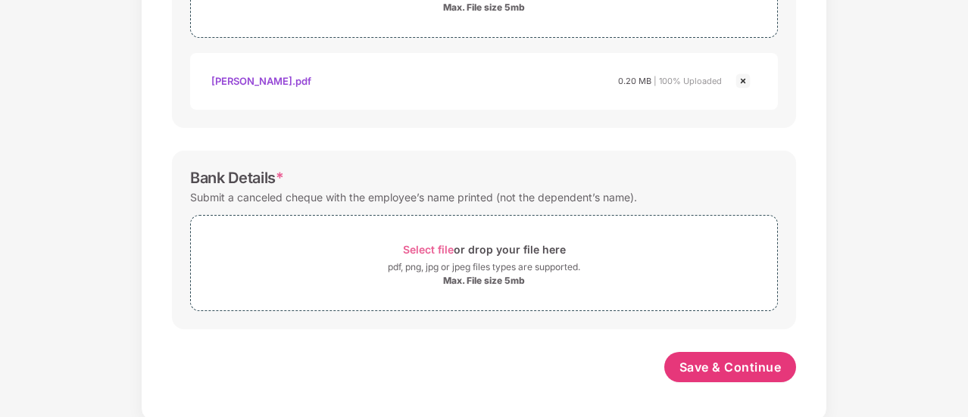
scroll to position [630, 0]
click at [714, 363] on span "Save & Continue" at bounding box center [731, 366] width 102 height 17
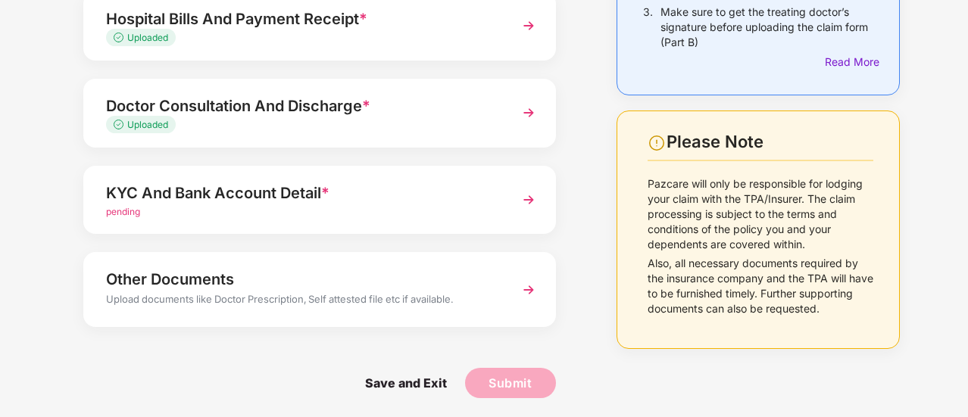
scroll to position [273, 0]
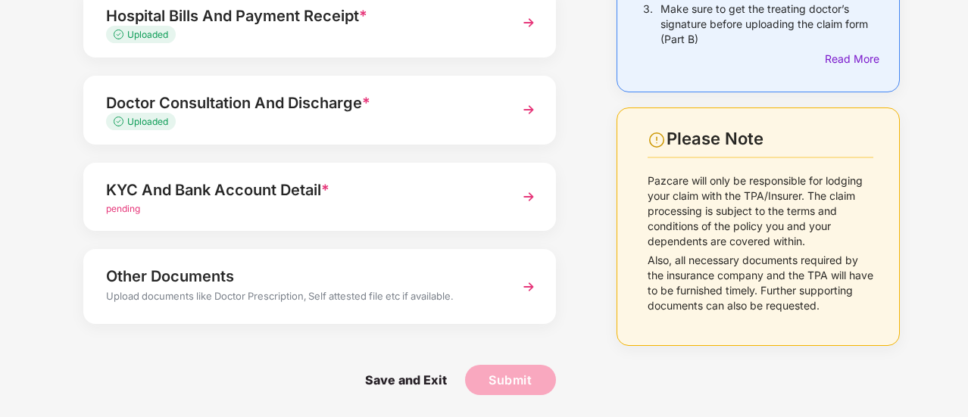
click at [212, 274] on div "Other Documents" at bounding box center [302, 276] width 392 height 24
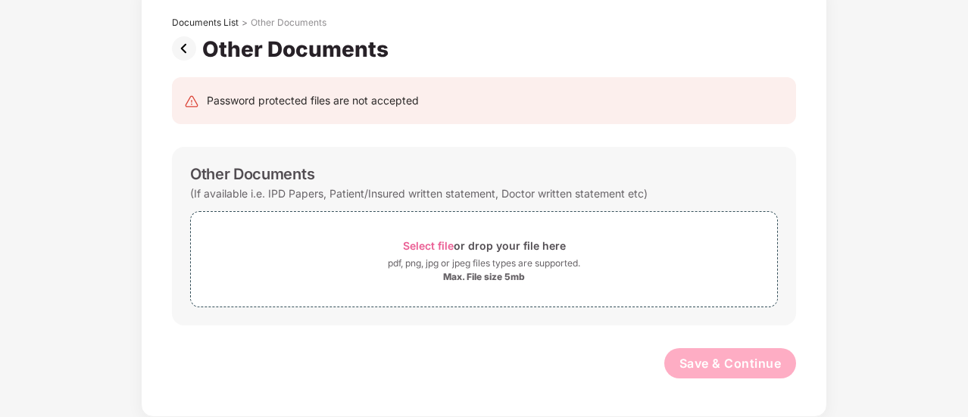
scroll to position [84, 0]
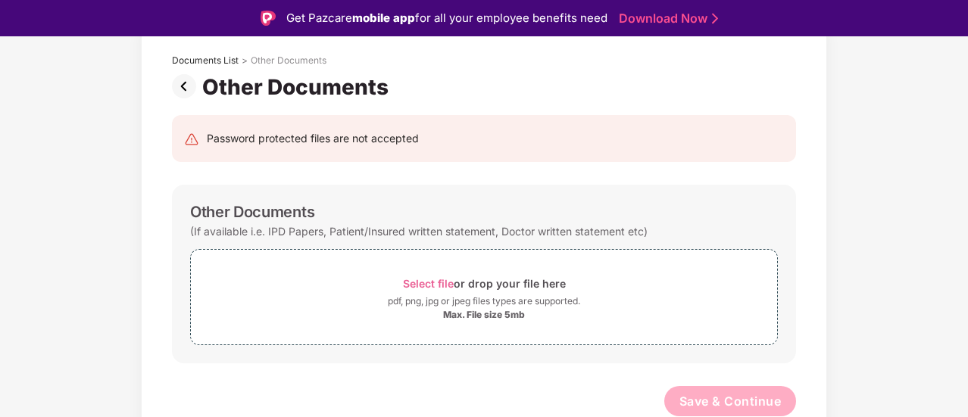
drag, startPoint x: 965, startPoint y: 217, endPoint x: 955, endPoint y: 204, distance: 17.3
click at [955, 204] on div "Documents List > Other Documents Other Documents Password protected files are n…" at bounding box center [484, 239] width 968 height 432
click at [184, 91] on img at bounding box center [187, 86] width 30 height 24
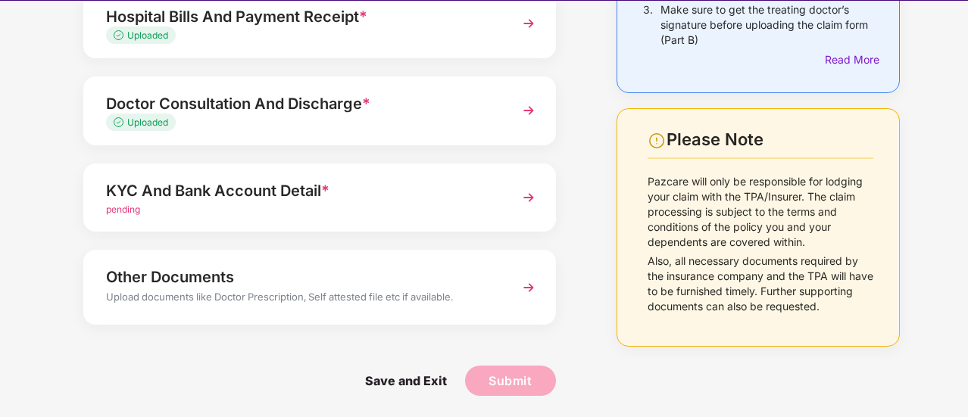
scroll to position [36, 0]
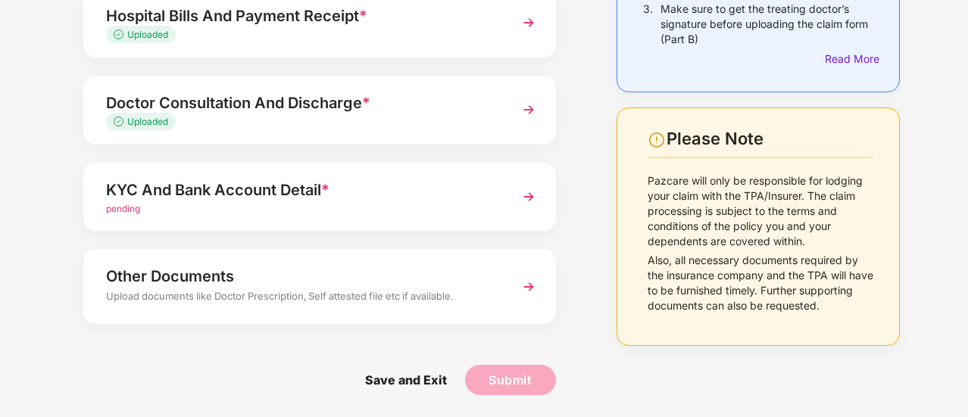
click at [183, 193] on div "KYC And Bank Account Detail *" at bounding box center [302, 190] width 392 height 24
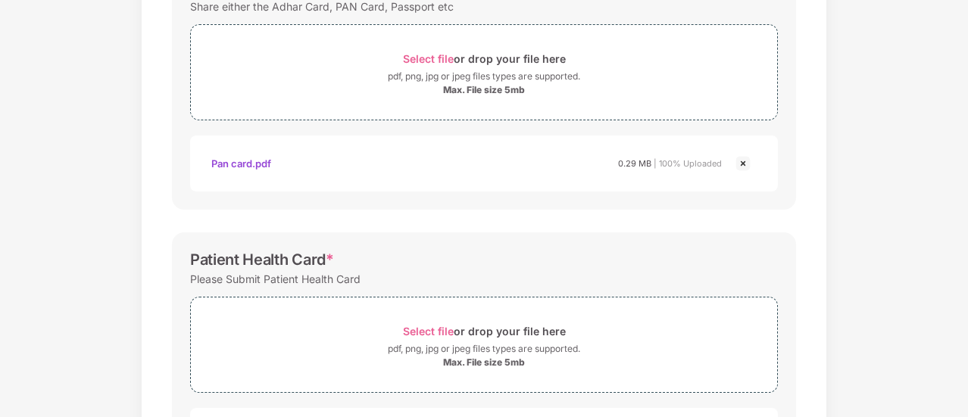
click at [867, 226] on div "Documents List > KYC and Bank Account Detail KYC and Bank Account Detail Passwo…" at bounding box center [484, 286] width 968 height 977
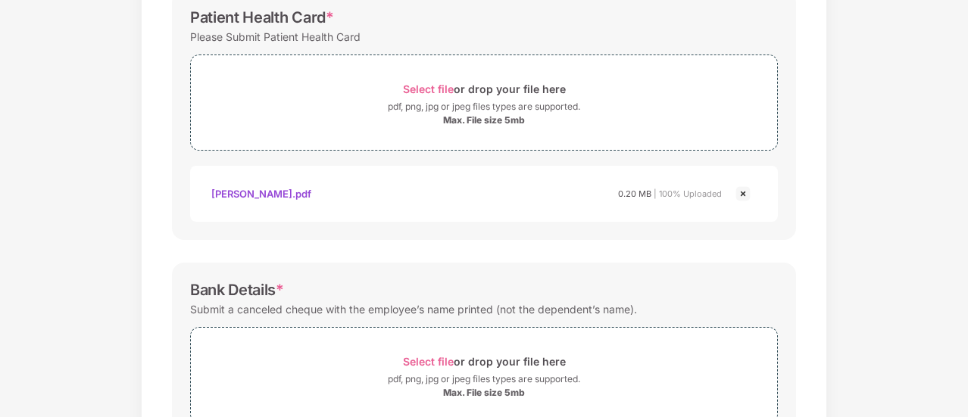
scroll to position [629, 0]
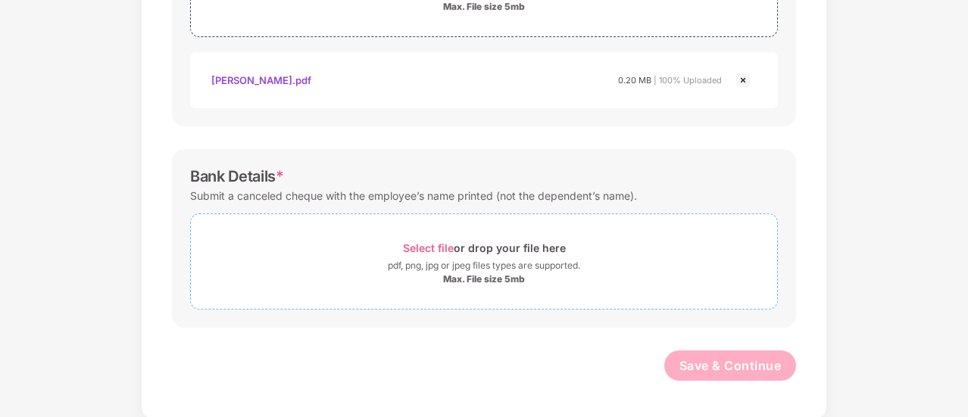
click at [466, 273] on div "Max. File size 5mb" at bounding box center [484, 279] width 82 height 12
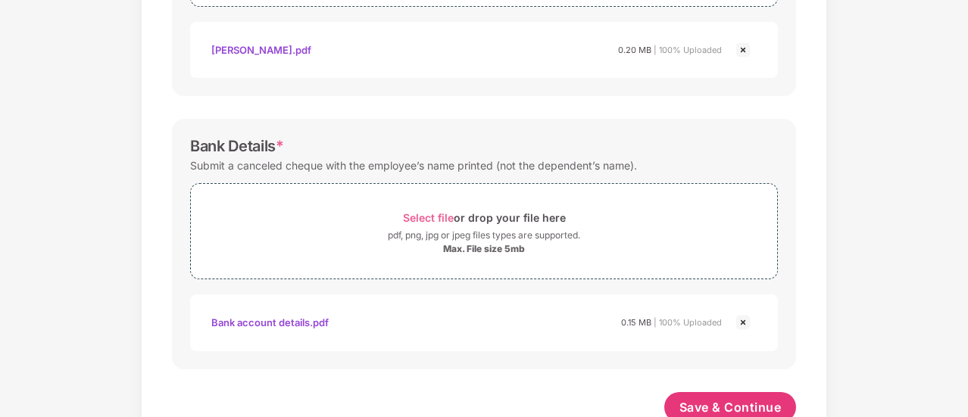
scroll to position [701, 0]
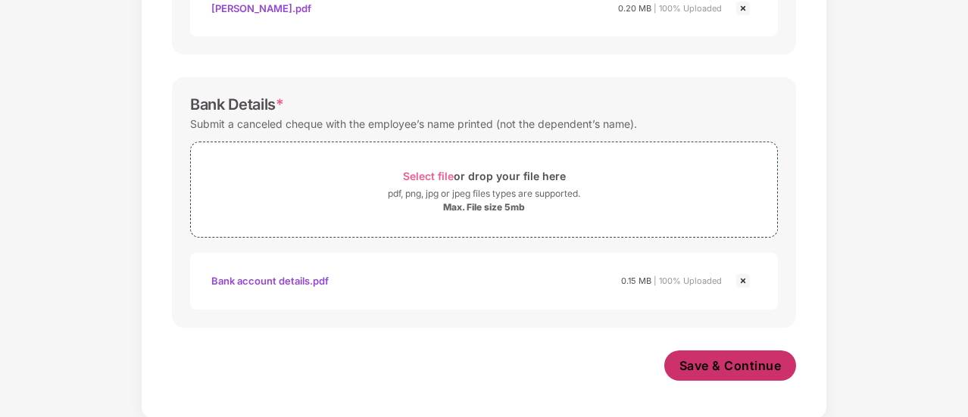
click at [733, 363] on span "Save & Continue" at bounding box center [731, 366] width 102 height 17
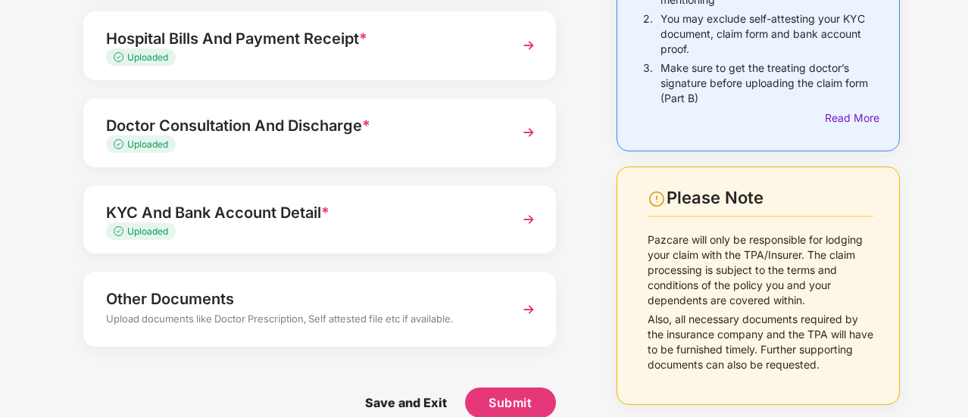
scroll to position [219, 0]
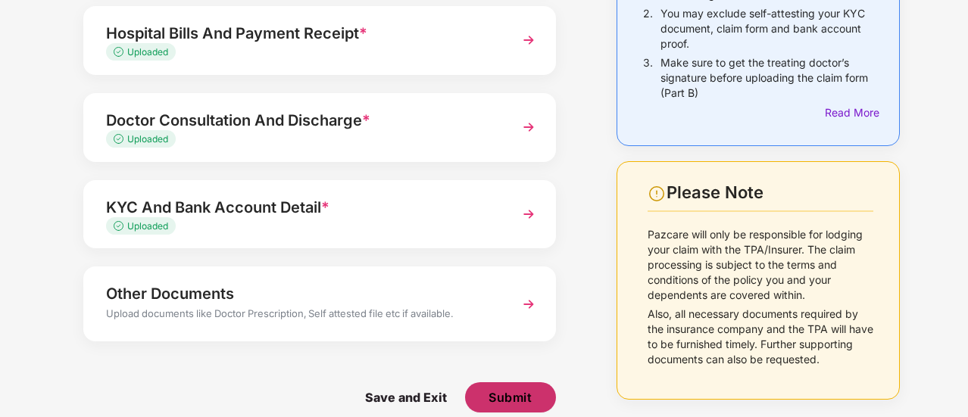
click at [501, 395] on span "Submit" at bounding box center [510, 397] width 43 height 17
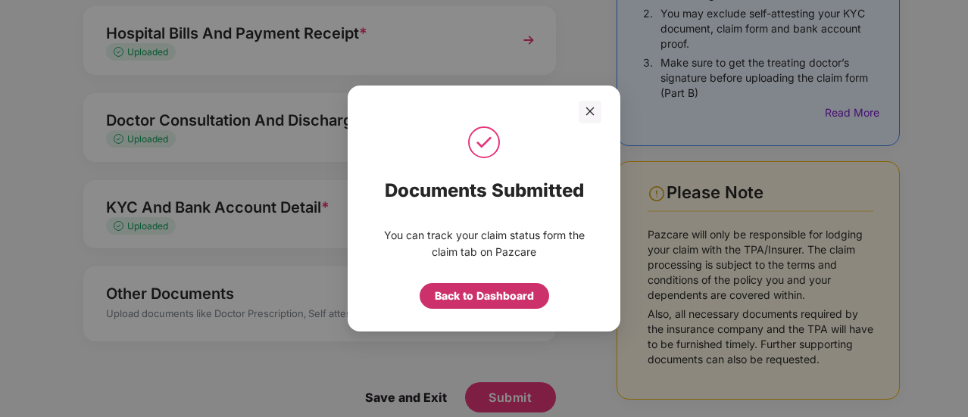
click at [496, 297] on div "Back to Dashboard" at bounding box center [484, 296] width 99 height 17
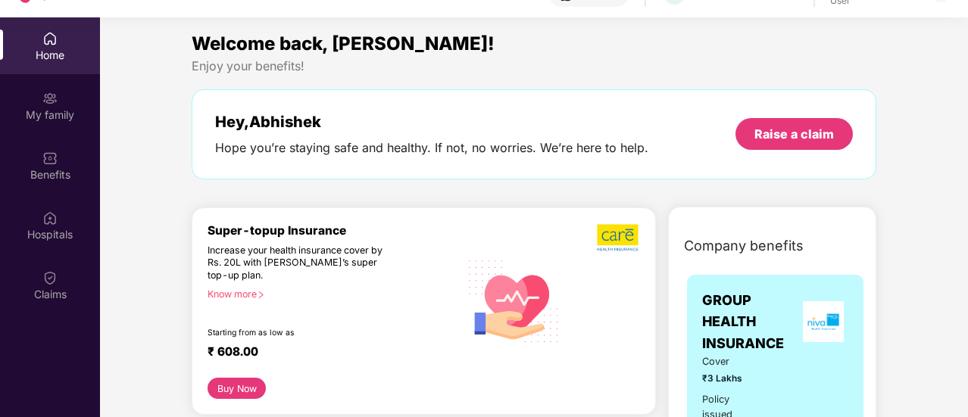
scroll to position [85, 0]
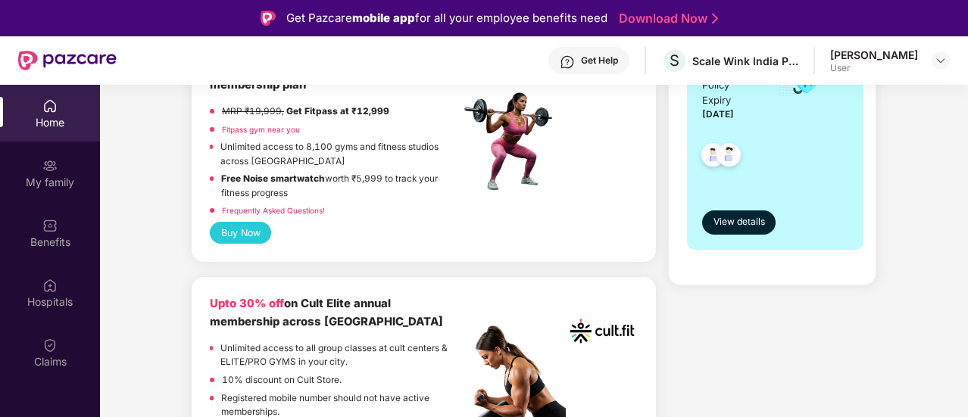
scroll to position [485, 0]
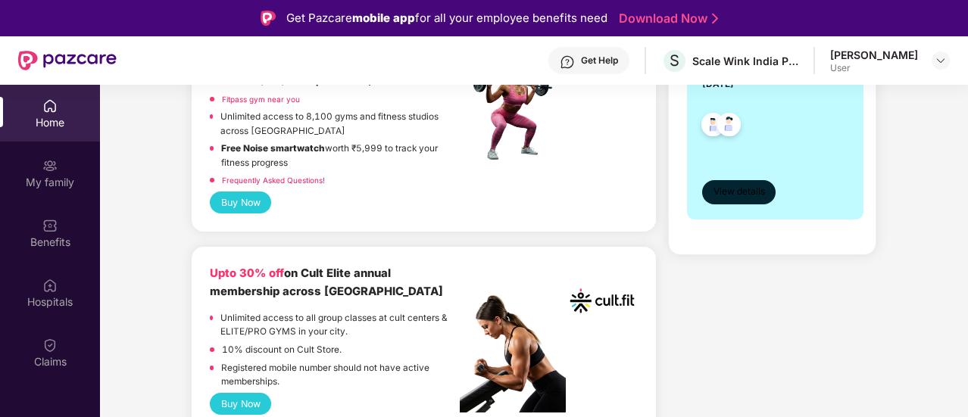
click at [724, 185] on span "View details" at bounding box center [740, 192] width 52 height 14
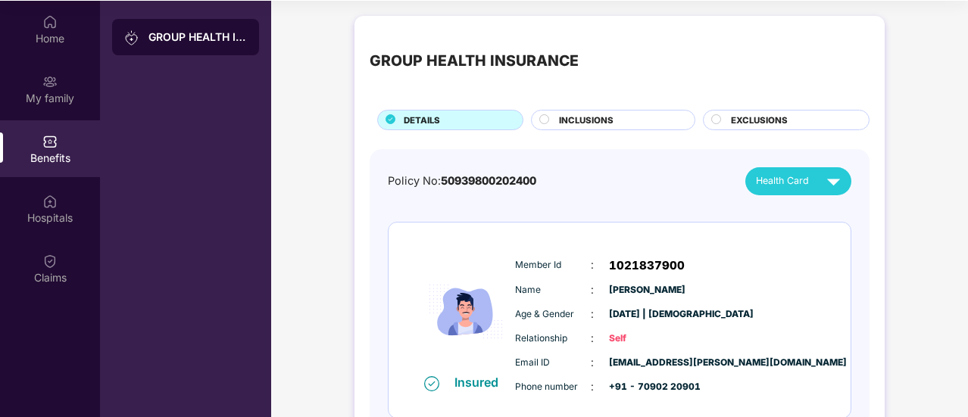
scroll to position [85, 0]
click at [949, 189] on div "GROUP HEALTH INSURANCE DETAILS INCLUSIONS EXCLUSIONS Policy No: 50939800202400 …" at bounding box center [619, 370] width 697 height 725
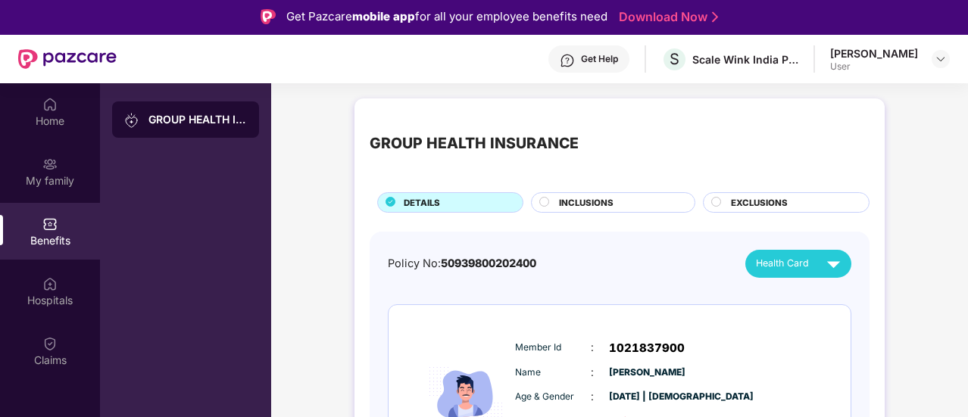
scroll to position [0, 0]
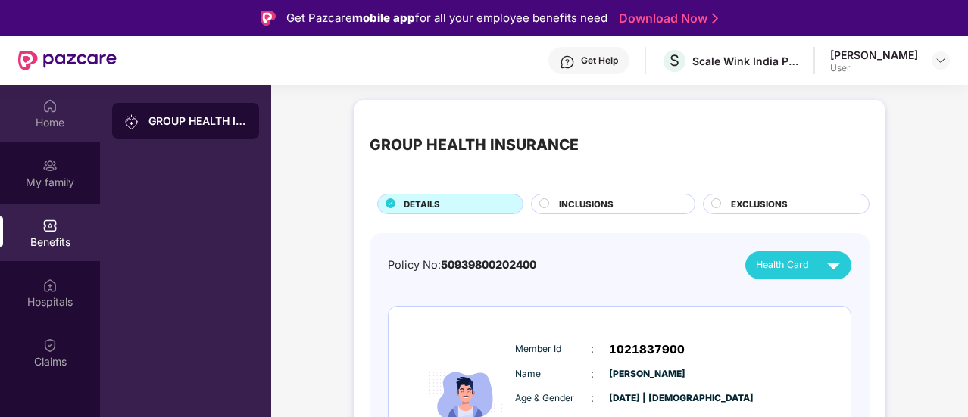
click at [42, 111] on div "Home" at bounding box center [50, 113] width 100 height 57
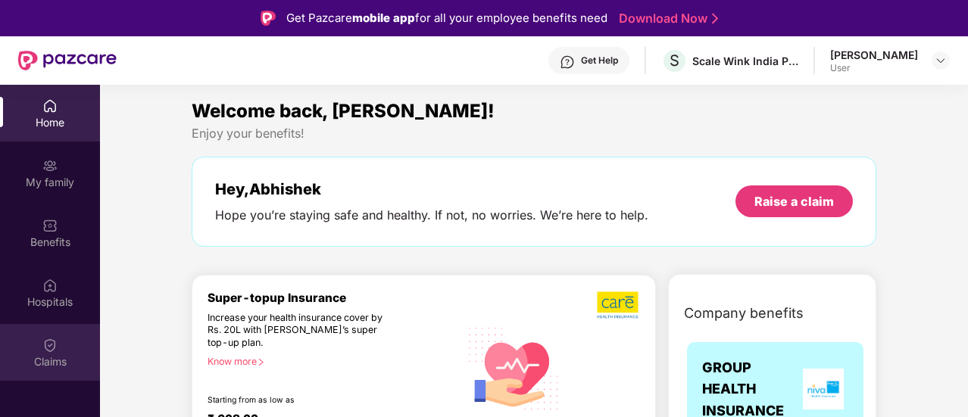
click at [48, 334] on div "Claims" at bounding box center [50, 352] width 100 height 57
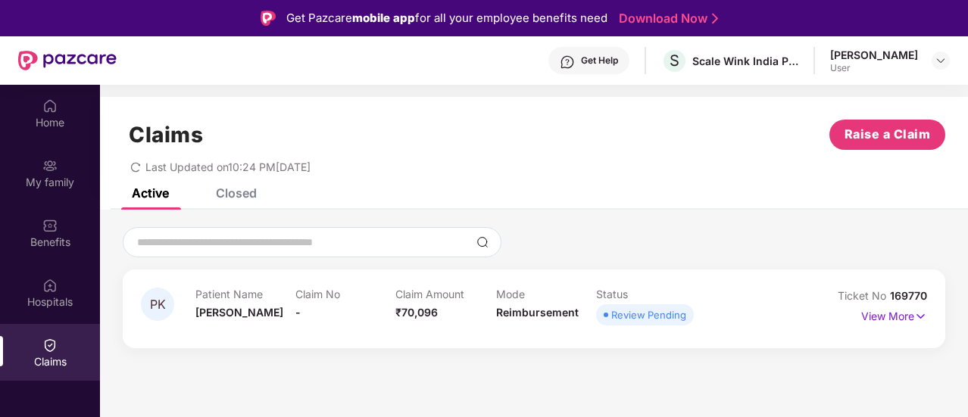
drag, startPoint x: 967, startPoint y: 181, endPoint x: 969, endPoint y: 189, distance: 7.9
click at [967, 189] on html "Get Pazcare mobile app for all your employee benefits need Download Now Get Hel…" at bounding box center [484, 208] width 968 height 417
click at [886, 317] on p "View More" at bounding box center [894, 315] width 66 height 20
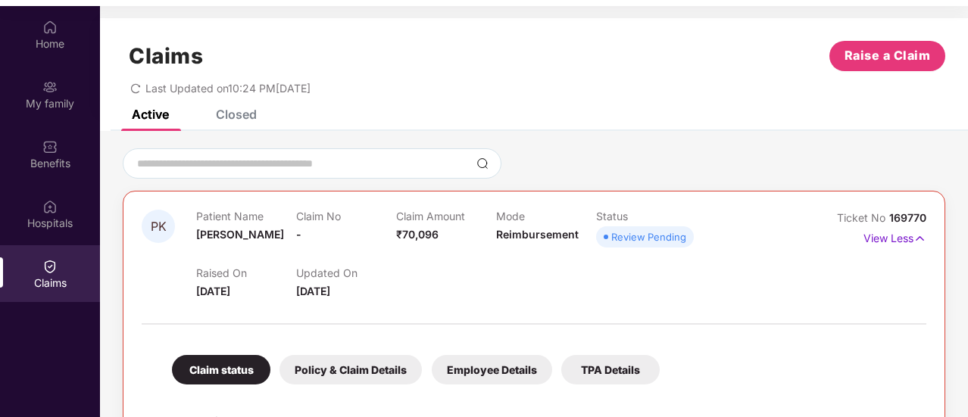
scroll to position [85, 0]
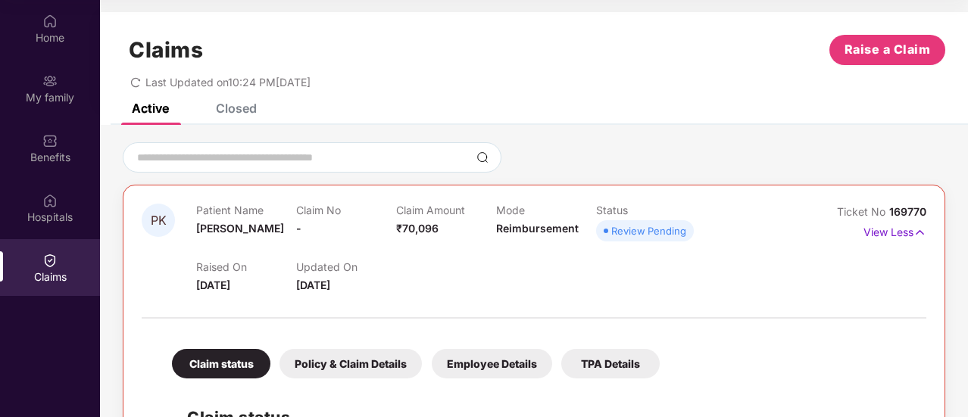
click at [948, 311] on div "PK Patient Name Pooja Kumari Claim No - Claim Amount ₹70,096 Mode Reimbursement…" at bounding box center [534, 391] width 868 height 498
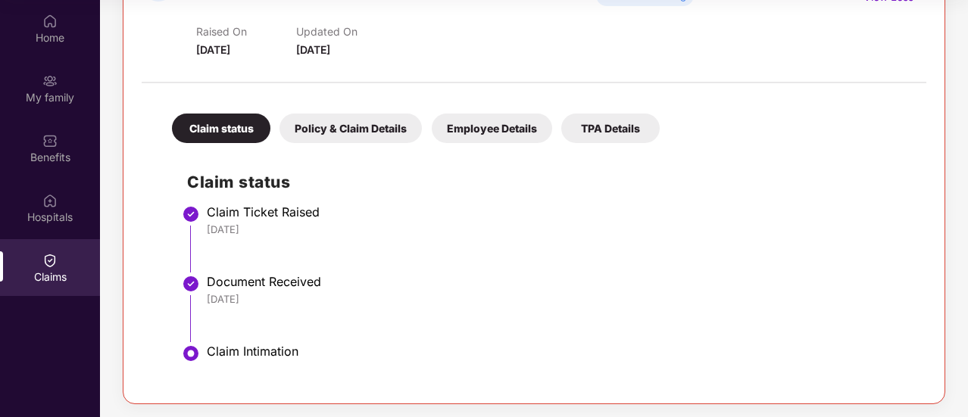
scroll to position [236, 0]
click at [377, 122] on div "Policy & Claim Details" at bounding box center [351, 128] width 142 height 30
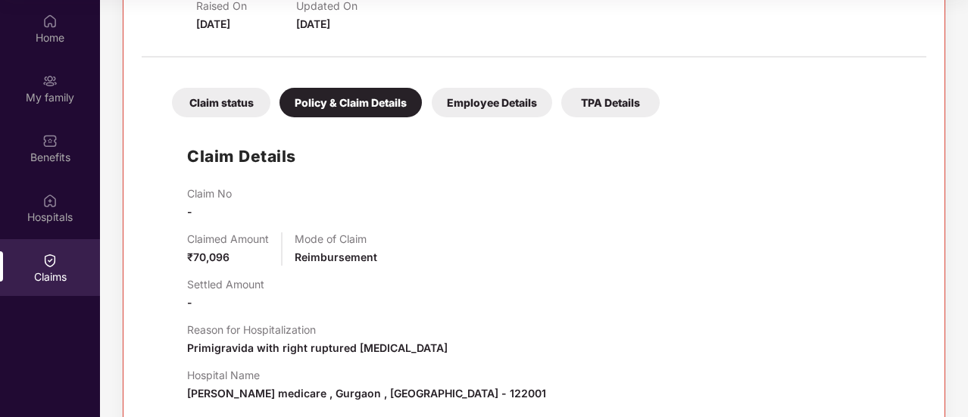
scroll to position [227, 0]
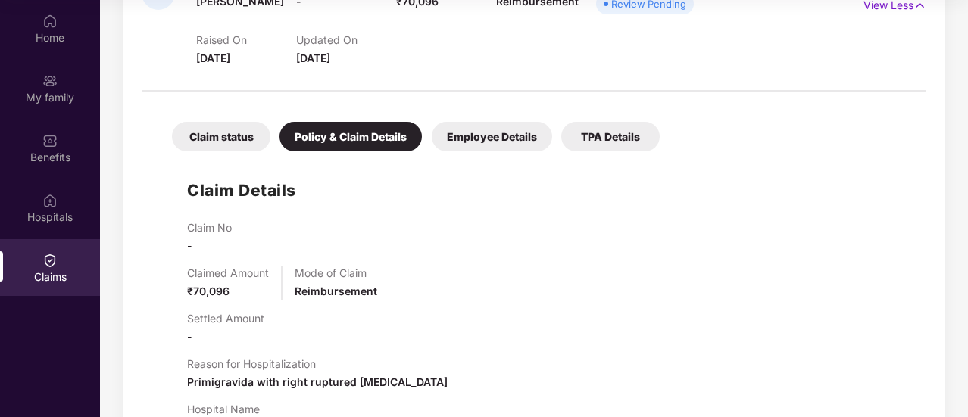
click at [486, 130] on div "Employee Details" at bounding box center [492, 137] width 120 height 30
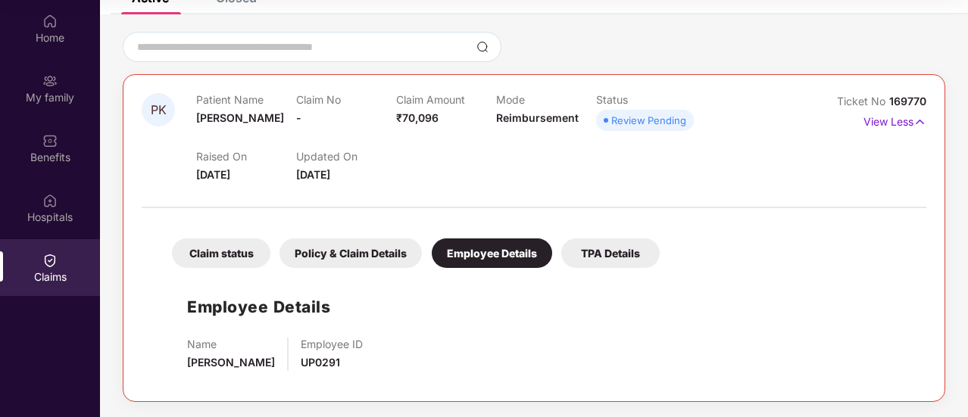
scroll to position [109, 0]
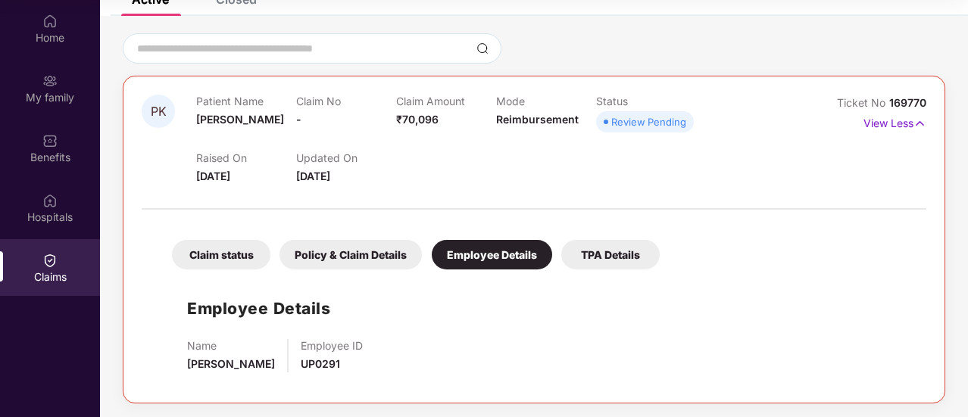
click at [494, 326] on div "Employee Details Name Abhishek Pravin Employee ID UP0291" at bounding box center [534, 331] width 755 height 108
click at [605, 255] on div "TPA Details" at bounding box center [610, 255] width 98 height 30
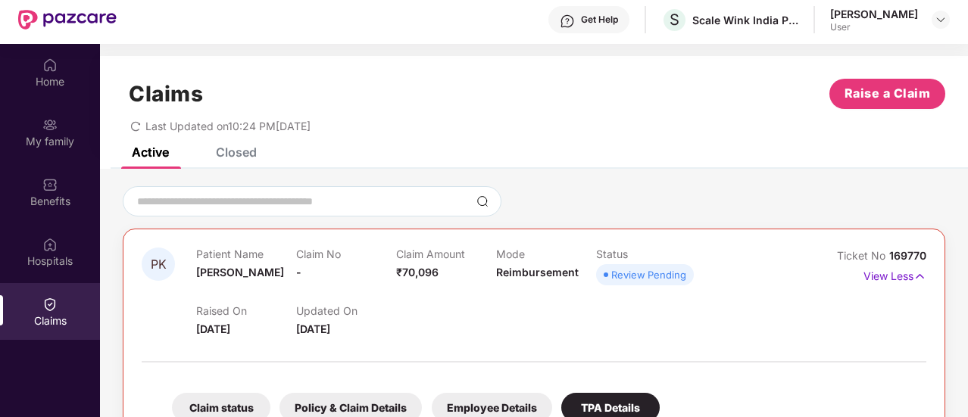
scroll to position [0, 0]
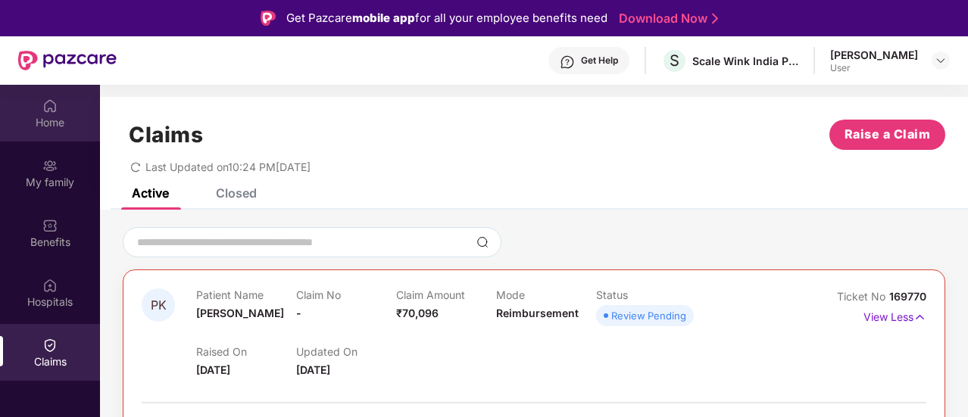
click at [53, 116] on div "Home" at bounding box center [50, 122] width 100 height 15
